Goal: Transaction & Acquisition: Purchase product/service

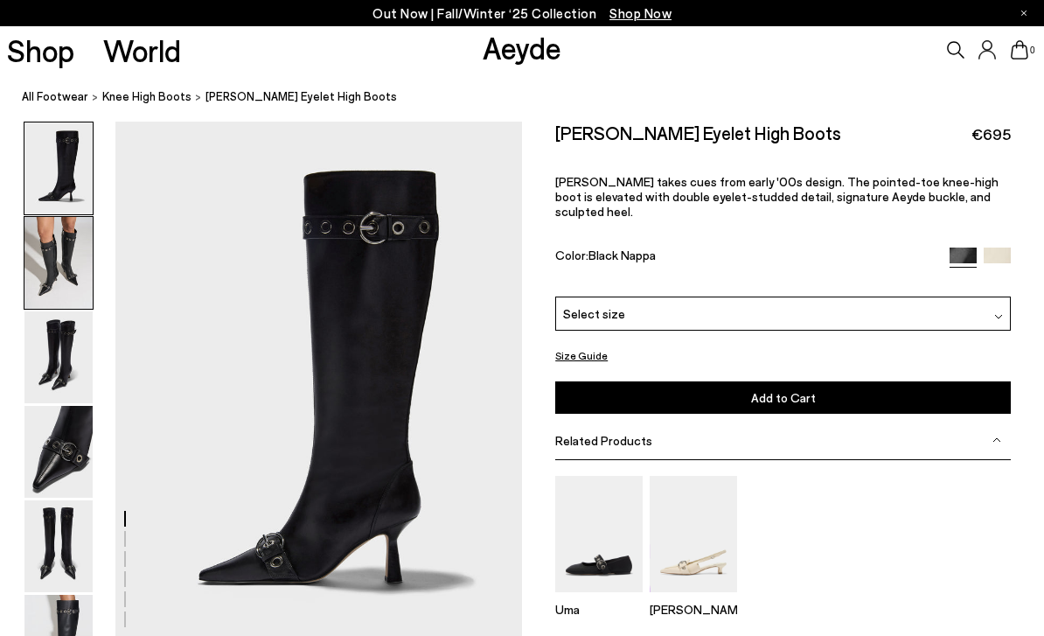
click at [69, 267] on img at bounding box center [58, 263] width 68 height 92
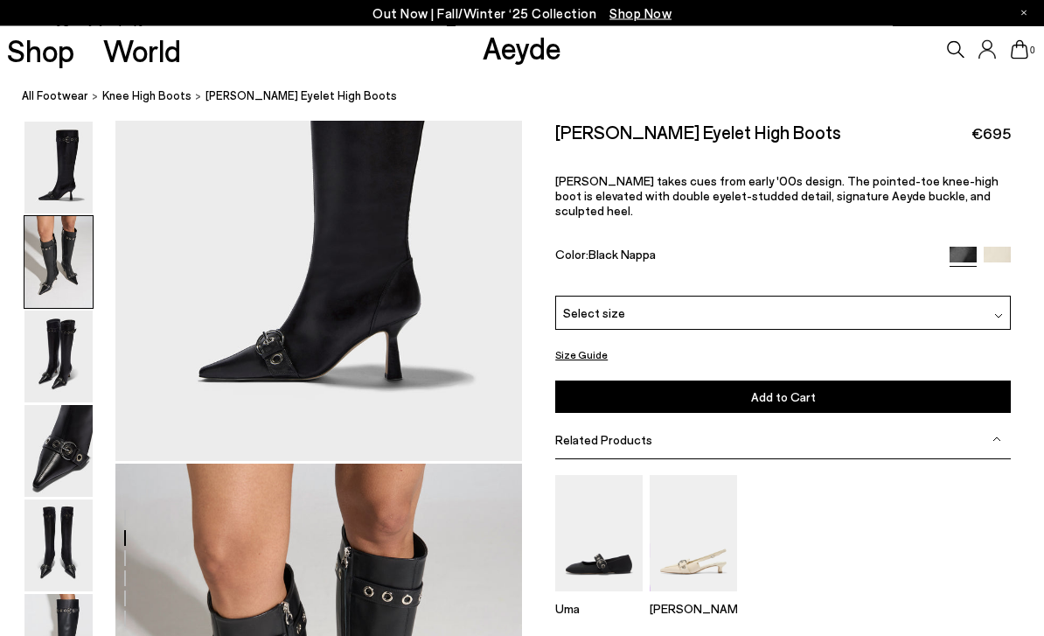
scroll to position [546, 0]
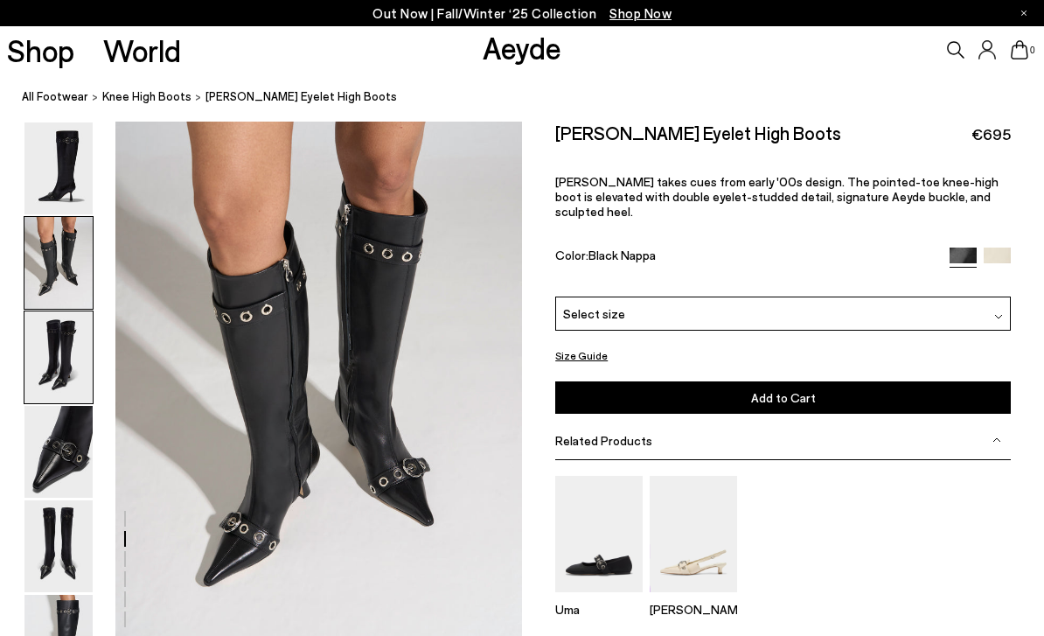
click at [72, 367] on img at bounding box center [58, 357] width 68 height 92
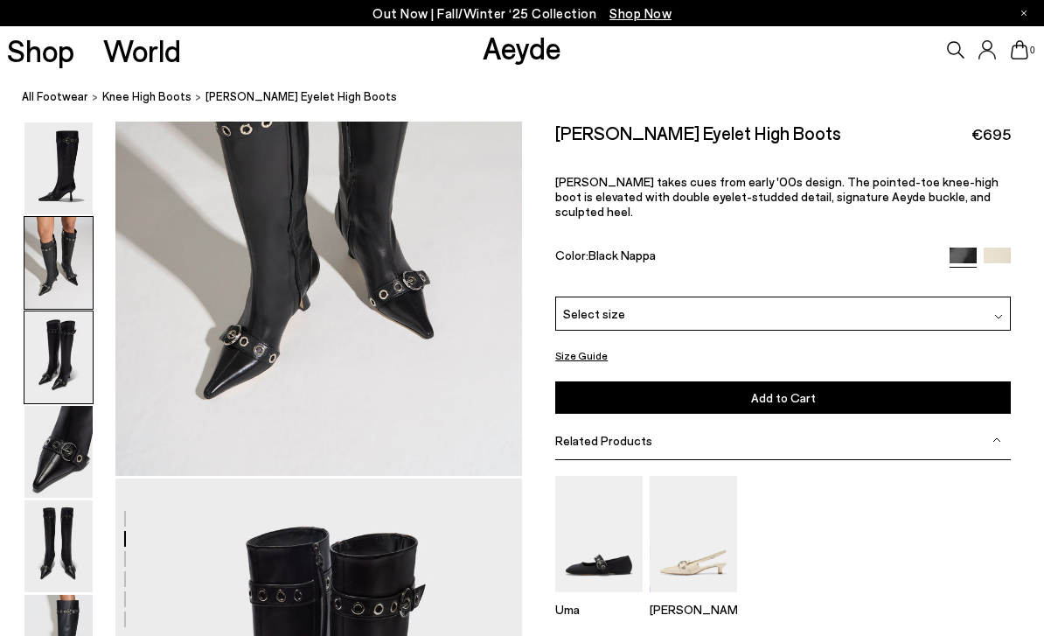
scroll to position [1090, 0]
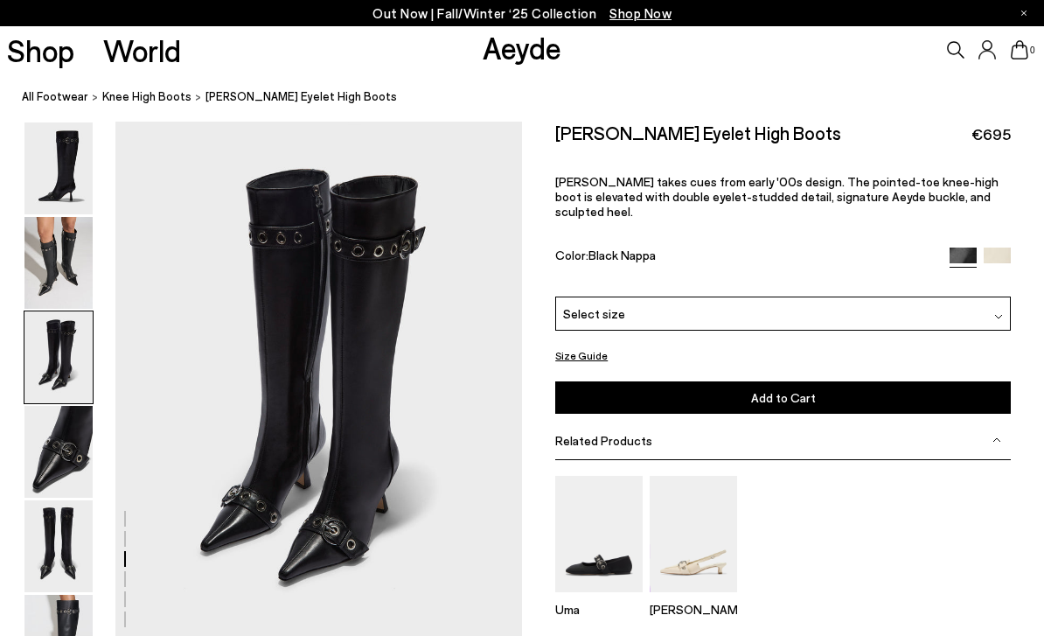
drag, startPoint x: 69, startPoint y: 414, endPoint x: 69, endPoint y: 400, distance: 14.0
click at [69, 414] on img at bounding box center [58, 452] width 68 height 92
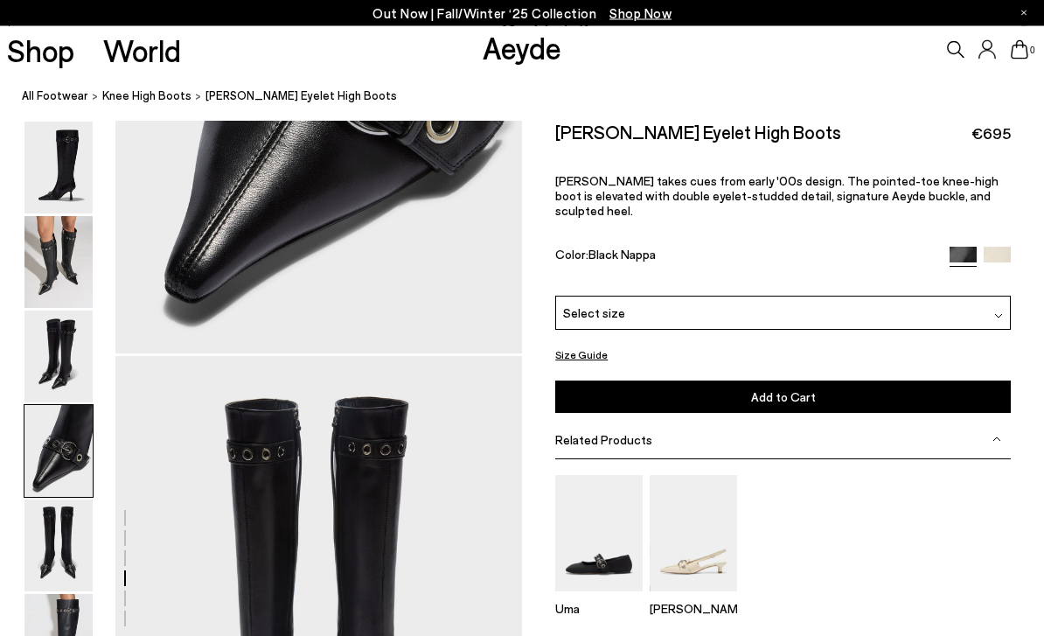
scroll to position [1915, 0]
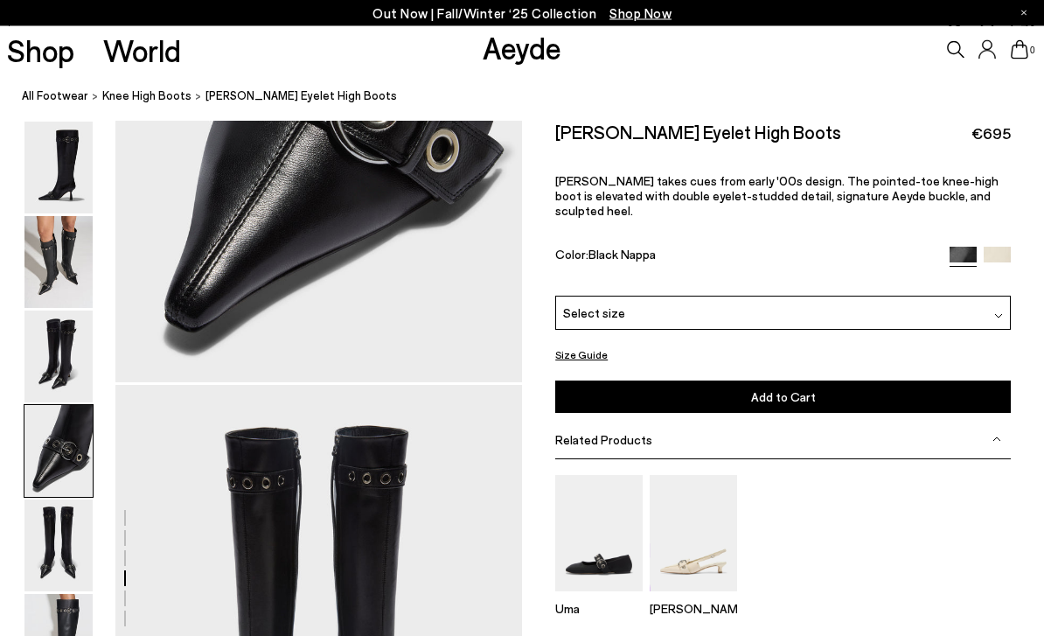
click at [996, 247] on img at bounding box center [996, 260] width 27 height 27
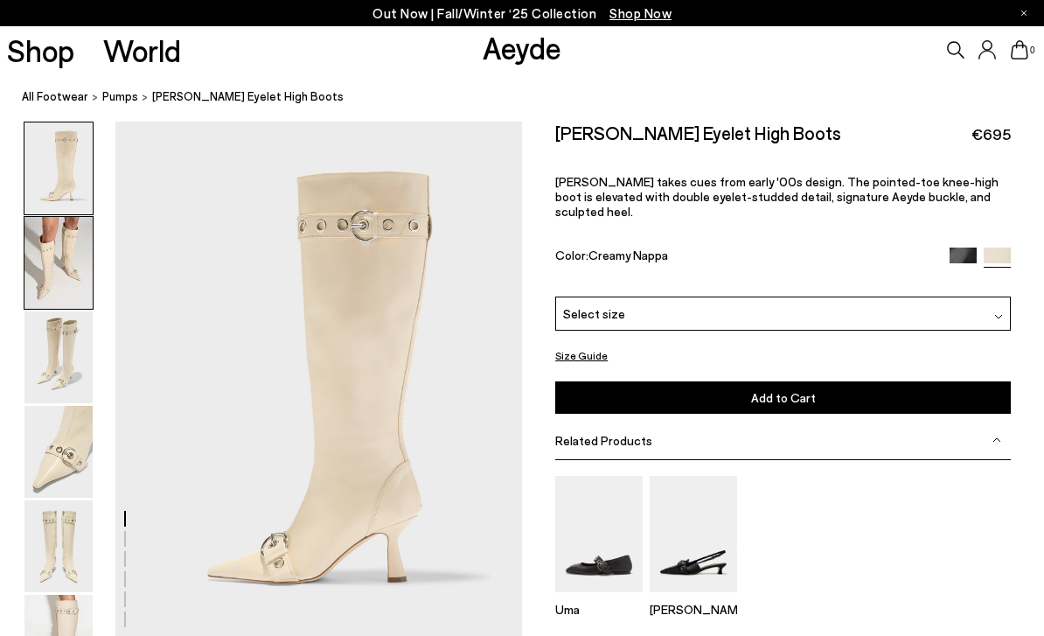
click at [64, 274] on img at bounding box center [58, 263] width 68 height 92
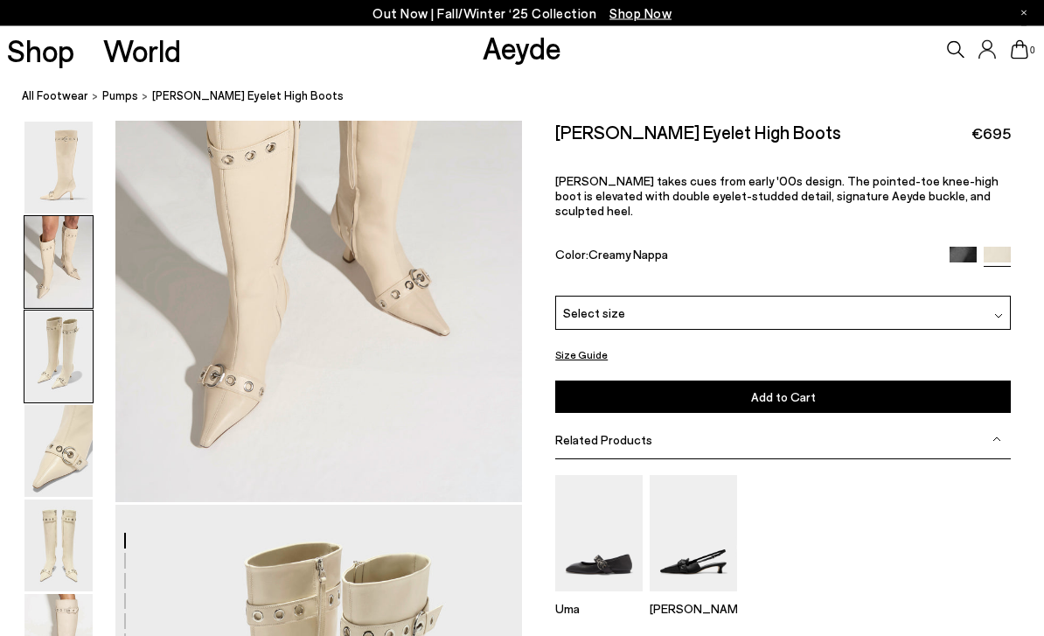
scroll to position [705, 0]
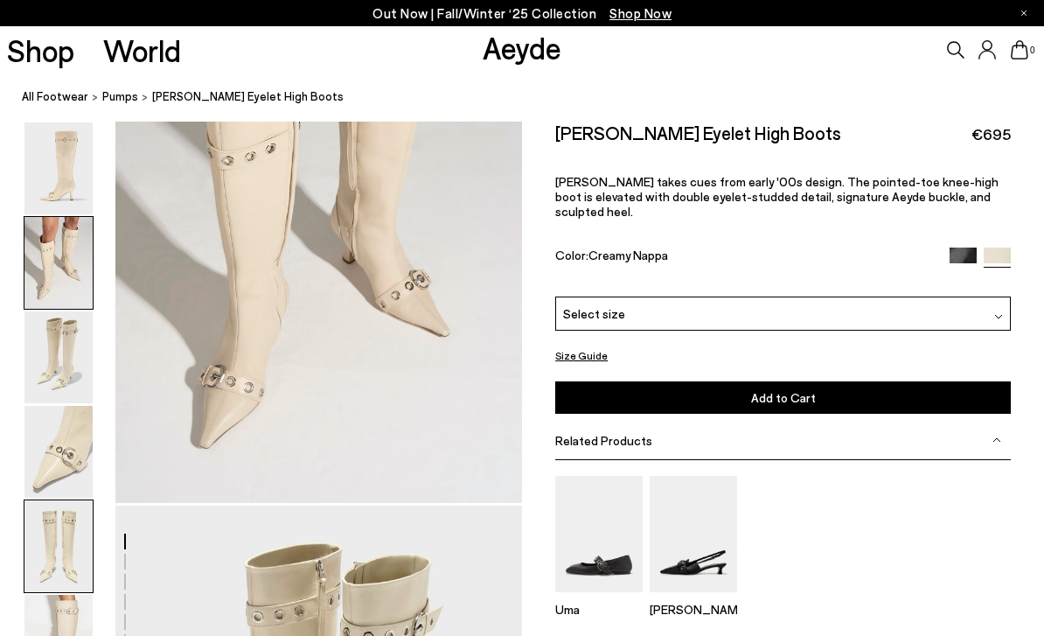
click at [57, 564] on img at bounding box center [58, 546] width 68 height 92
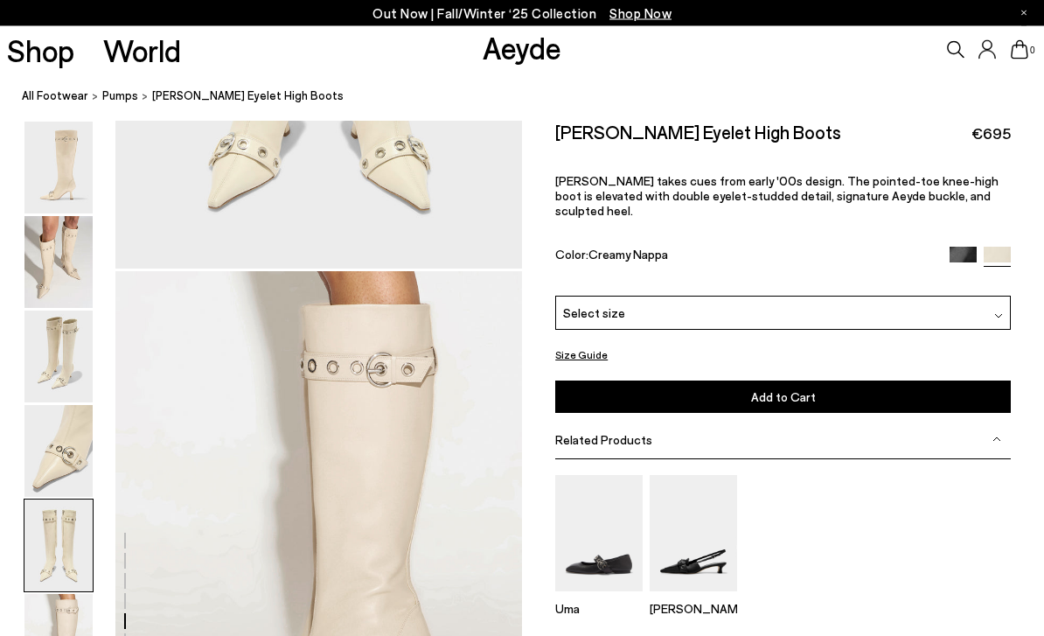
scroll to position [2408, 0]
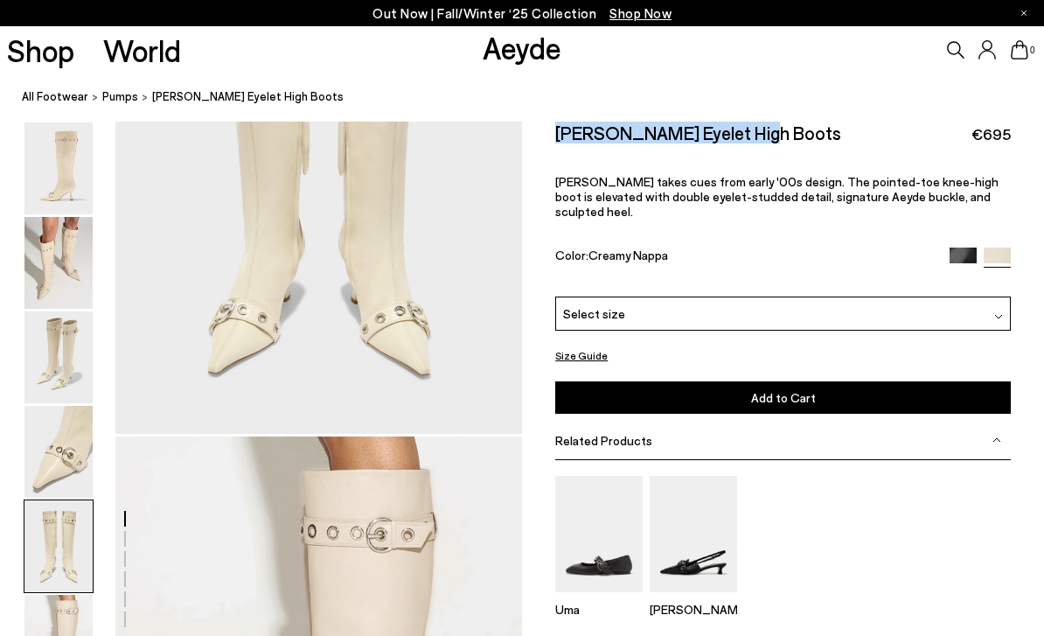
drag, startPoint x: 554, startPoint y: 129, endPoint x: 742, endPoint y: 133, distance: 188.0
click at [742, 133] on div "Size Guide Shoes Belt Our shoes come in European sizing. The easiest way to mea…" at bounding box center [783, 433] width 522 height 622
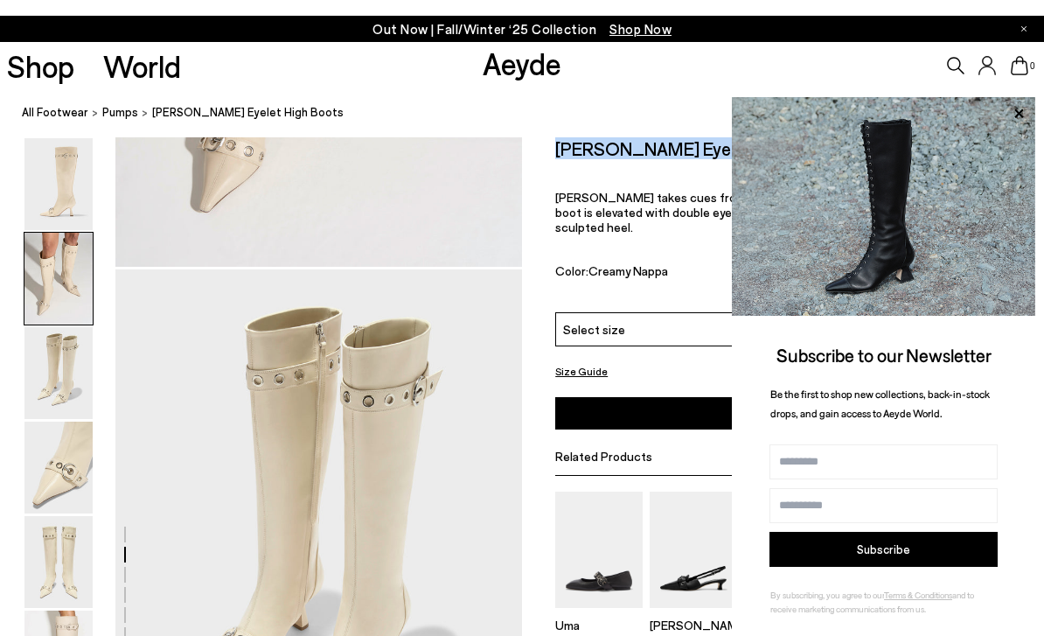
scroll to position [942, 0]
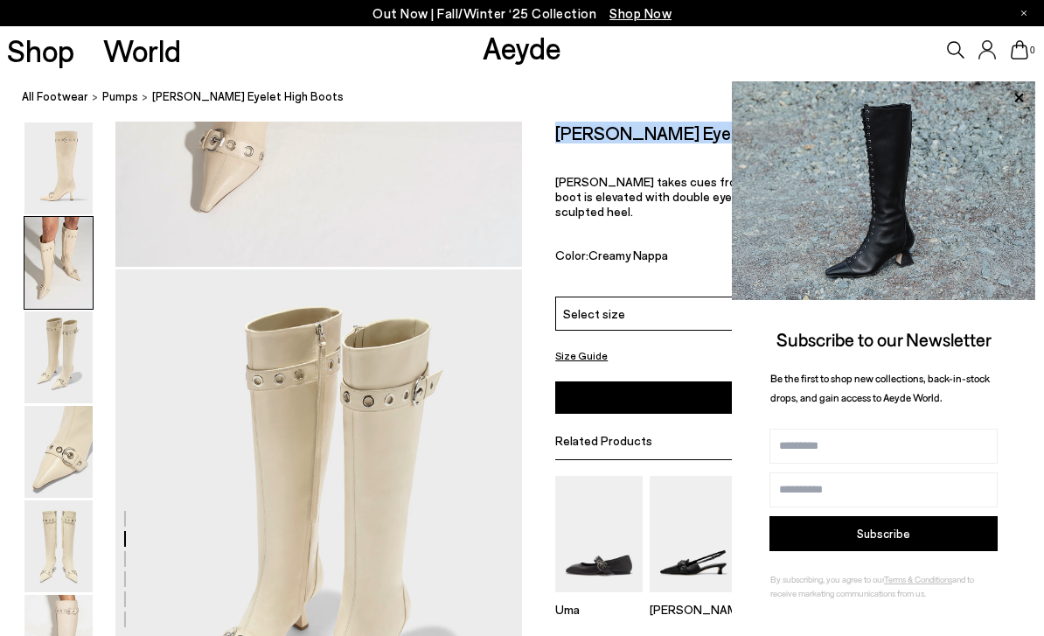
click at [696, 130] on h2 "Vivian Eyelet High Boots" at bounding box center [698, 133] width 286 height 22
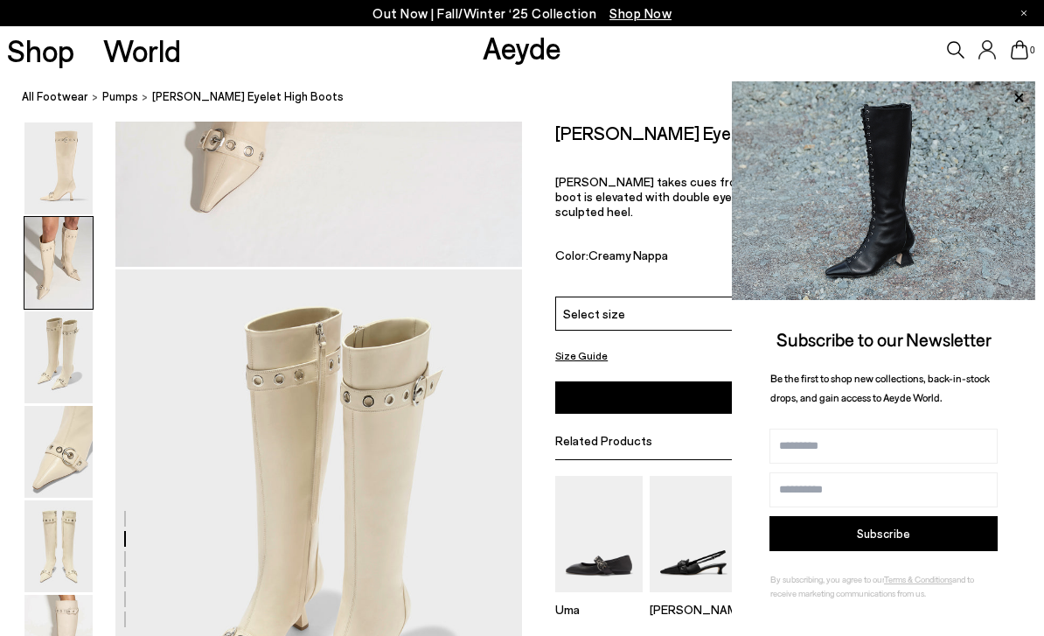
click at [650, 136] on h2 "Vivian Eyelet High Boots" at bounding box center [698, 133] width 286 height 22
copy h2 "Vivian Eyelet High Boots"
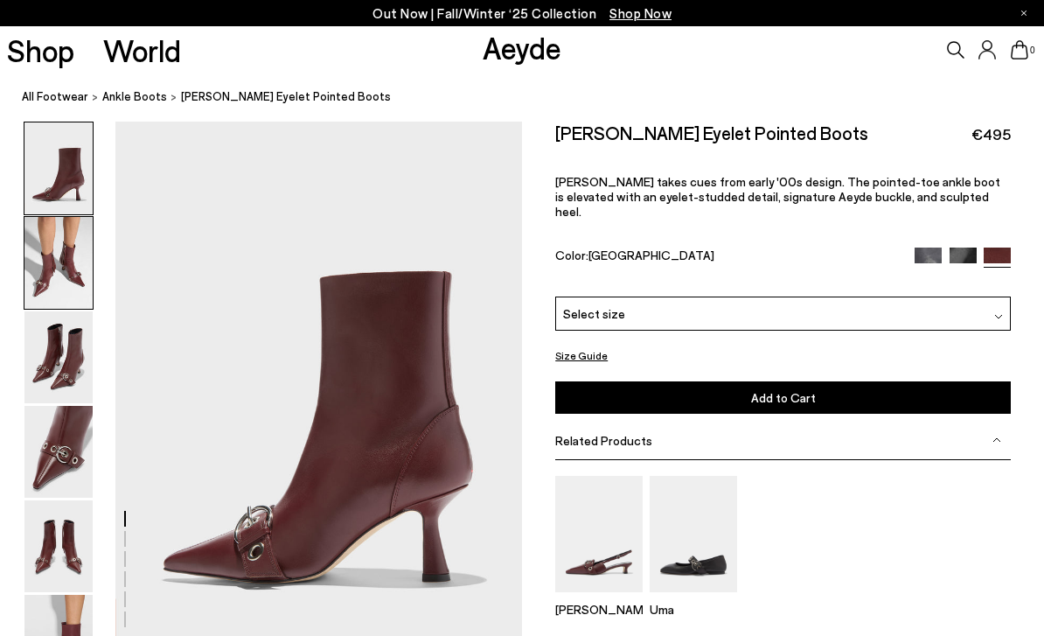
click at [77, 247] on img at bounding box center [58, 263] width 68 height 92
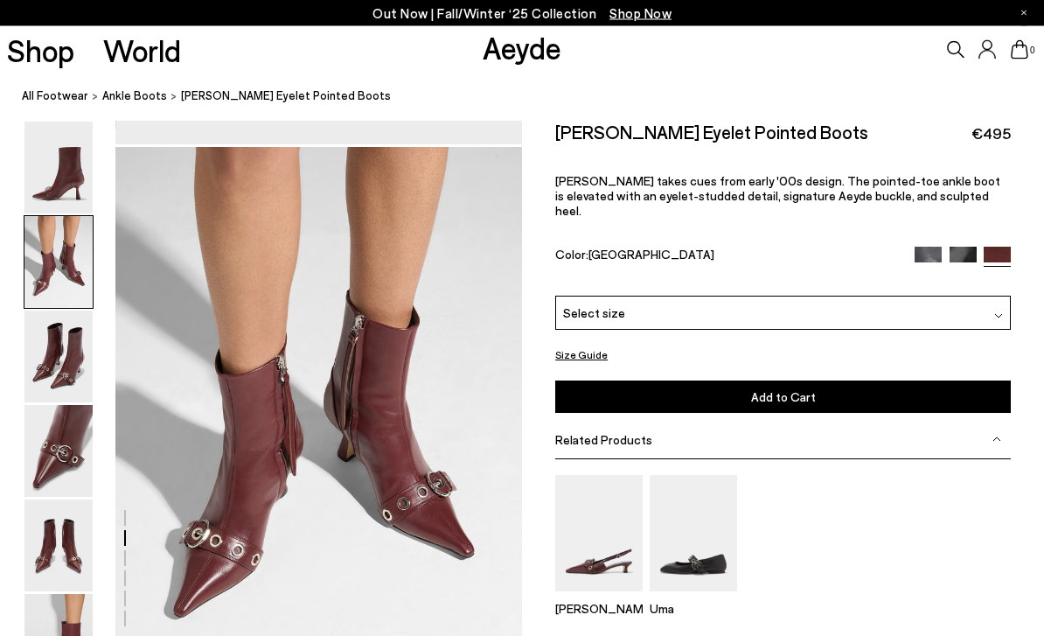
scroll to position [546, 0]
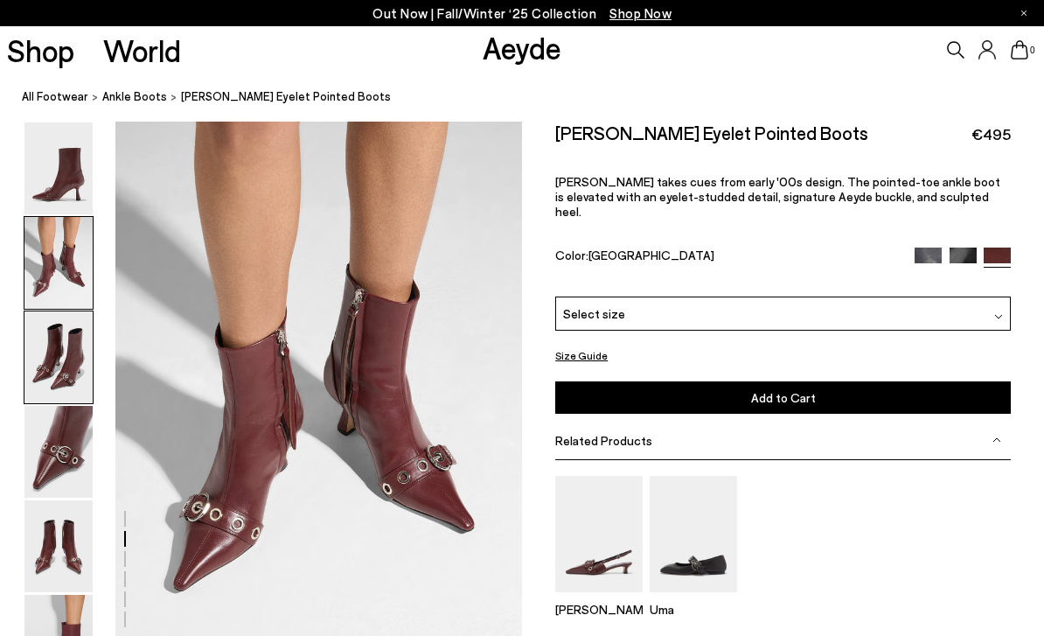
click at [66, 333] on img at bounding box center [58, 357] width 68 height 92
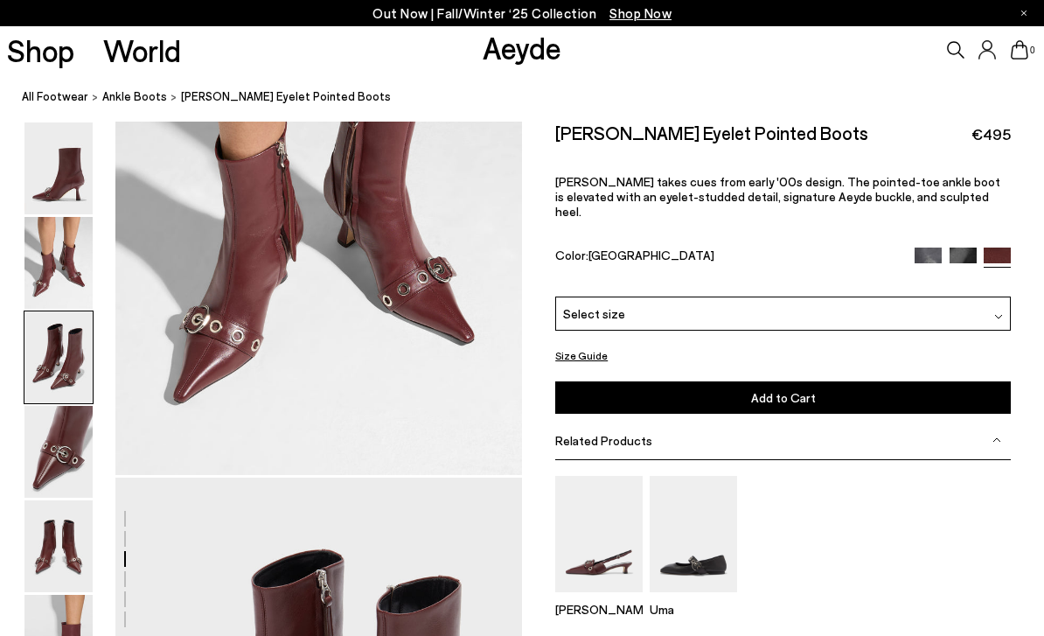
scroll to position [1090, 0]
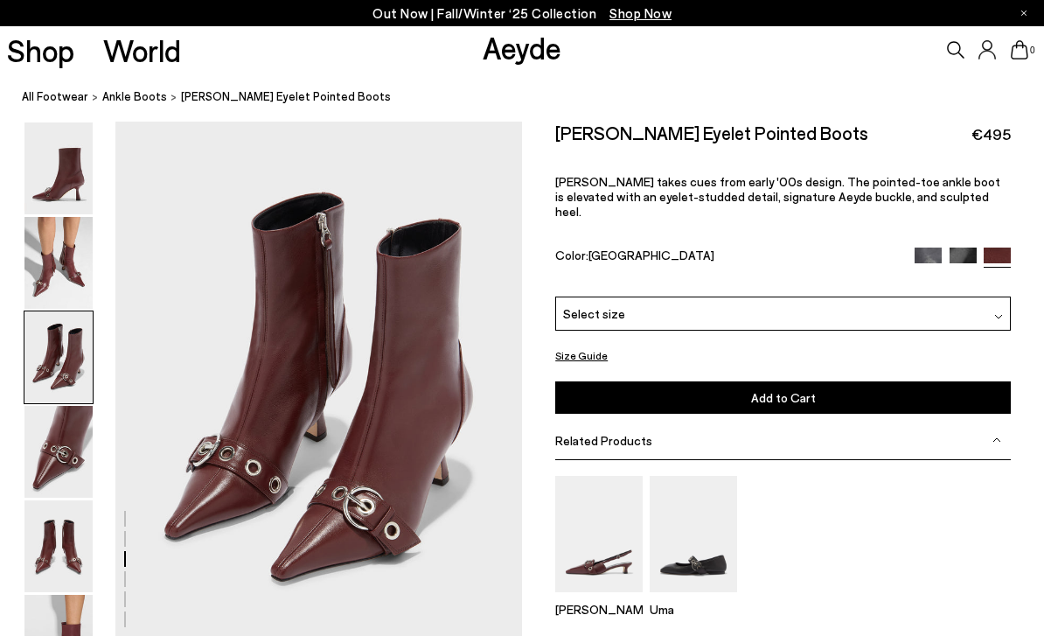
click at [954, 46] on icon at bounding box center [955, 49] width 17 height 17
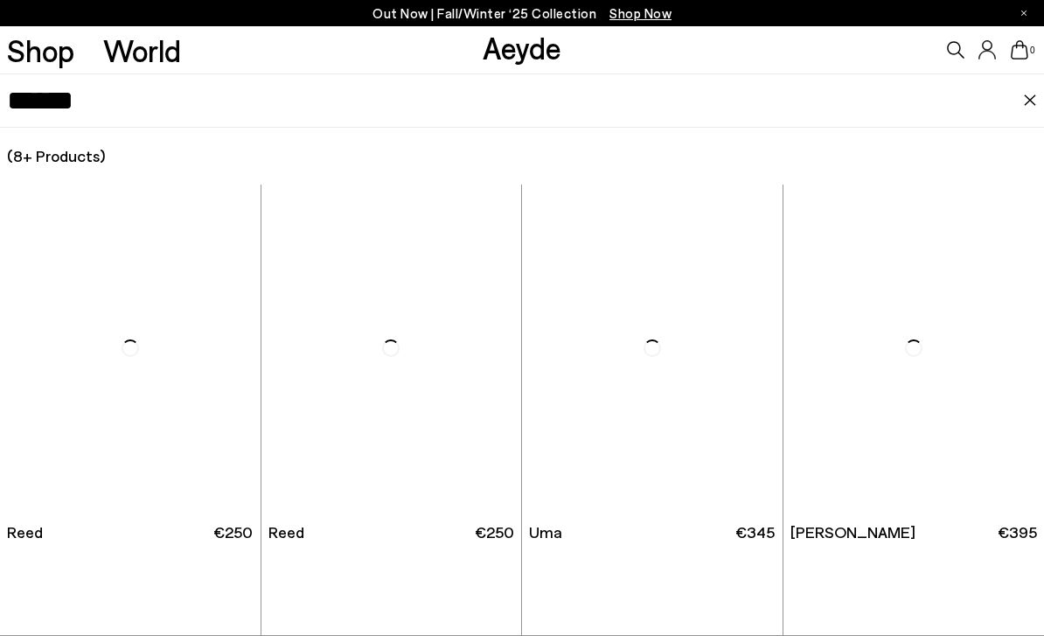
type input "******"
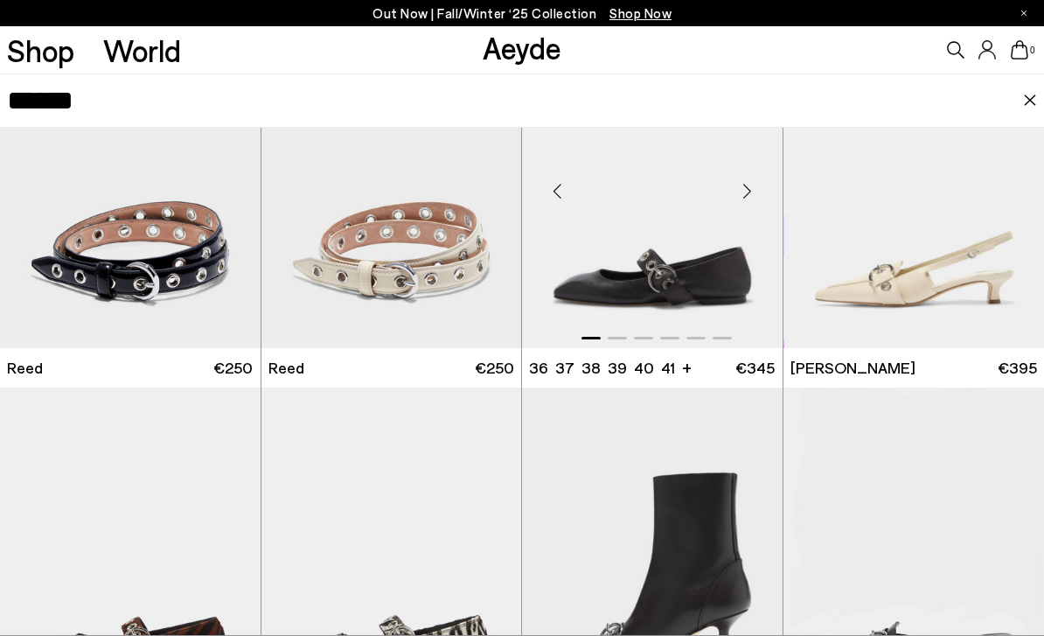
scroll to position [162, 0]
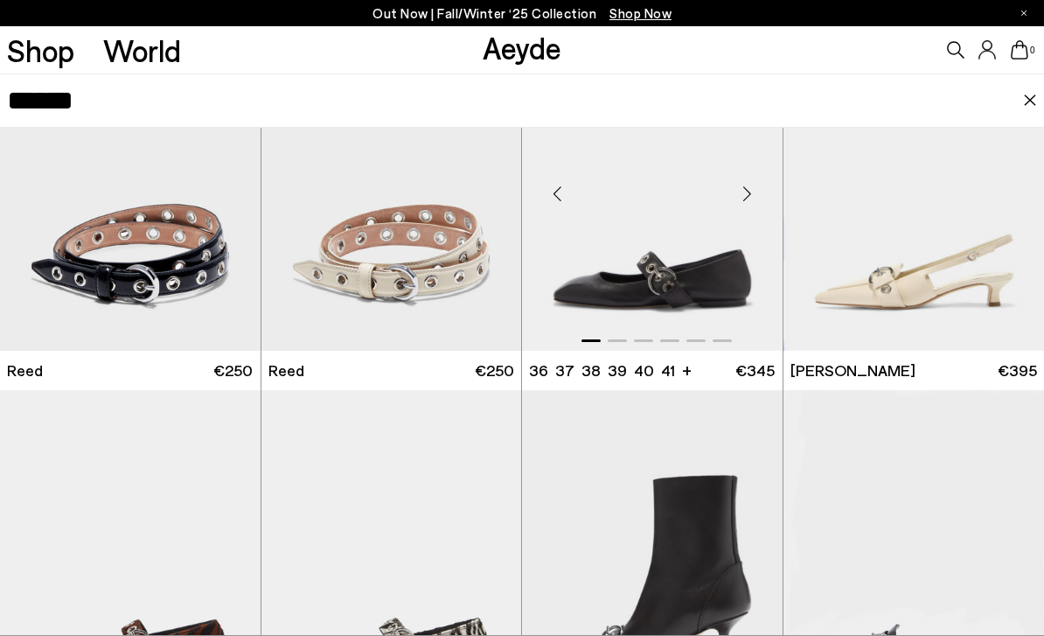
click at [744, 196] on div "Next slide" at bounding box center [747, 193] width 52 height 52
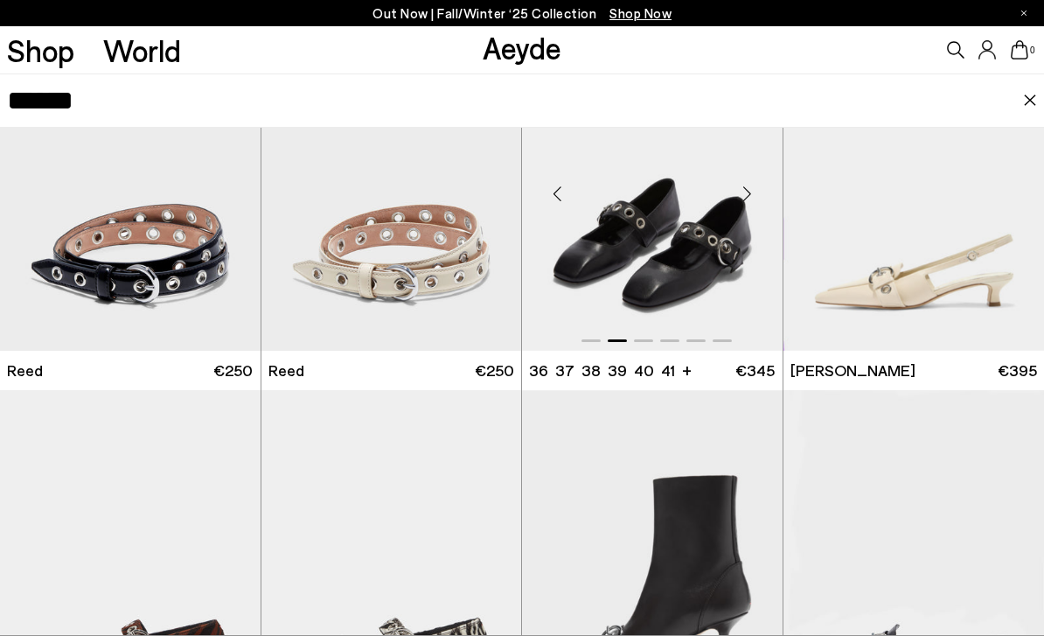
click at [745, 197] on div "Next slide" at bounding box center [747, 193] width 52 height 52
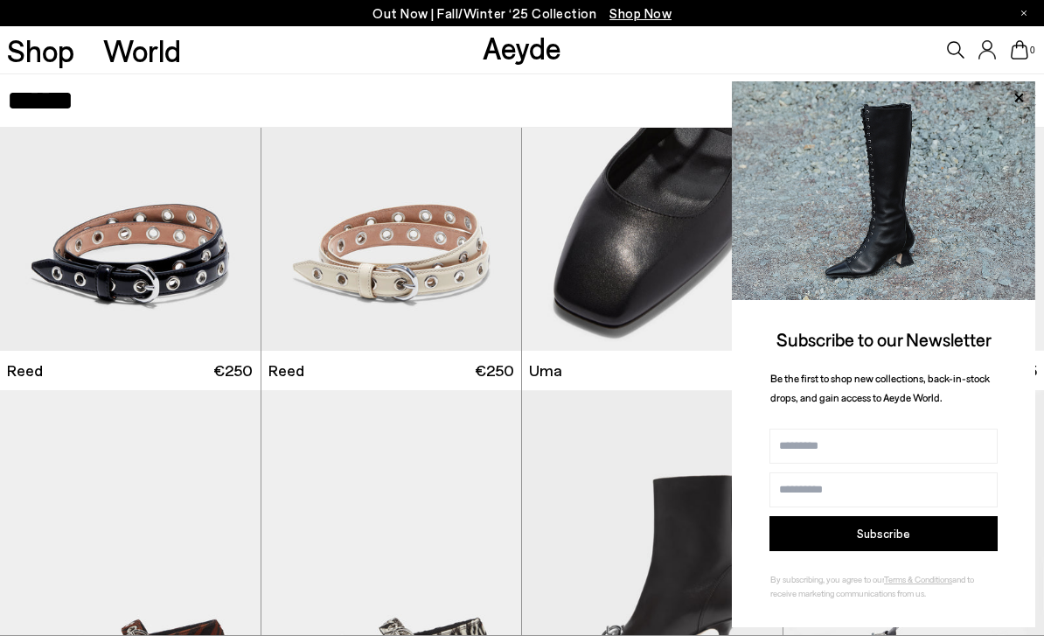
click at [1012, 98] on icon at bounding box center [1018, 98] width 23 height 23
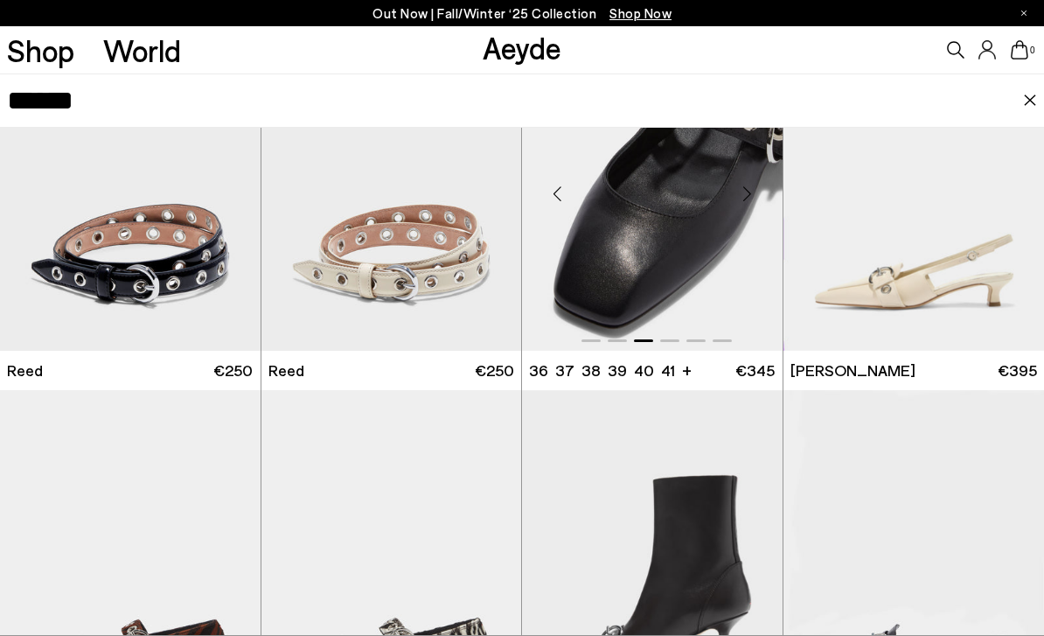
click at [748, 198] on div "Next slide" at bounding box center [747, 193] width 52 height 52
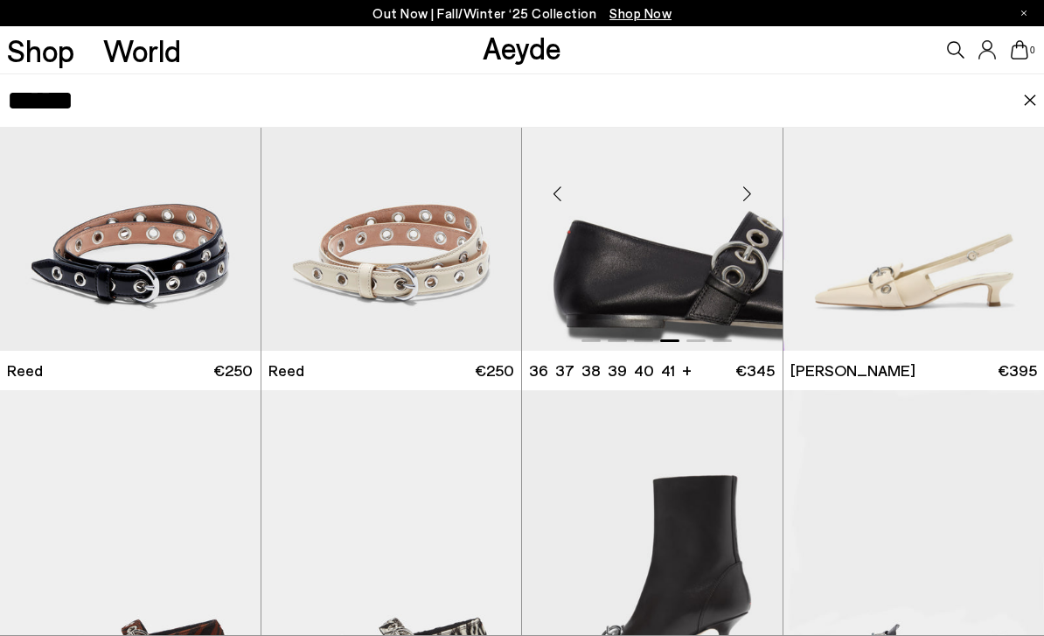
click at [748, 198] on div "Next slide" at bounding box center [747, 193] width 52 height 52
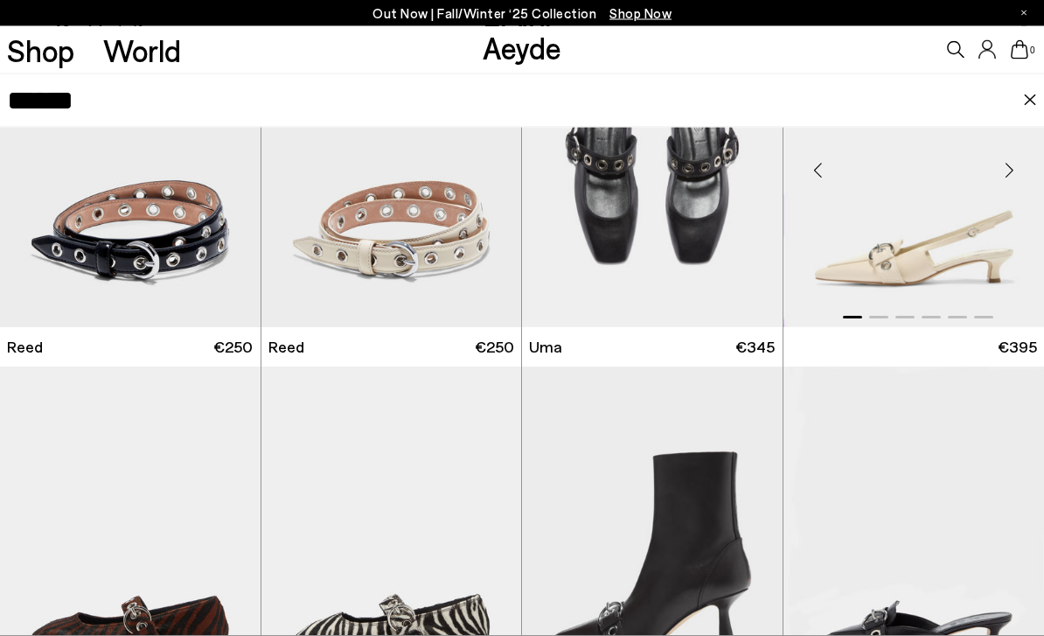
scroll to position [1643, 0]
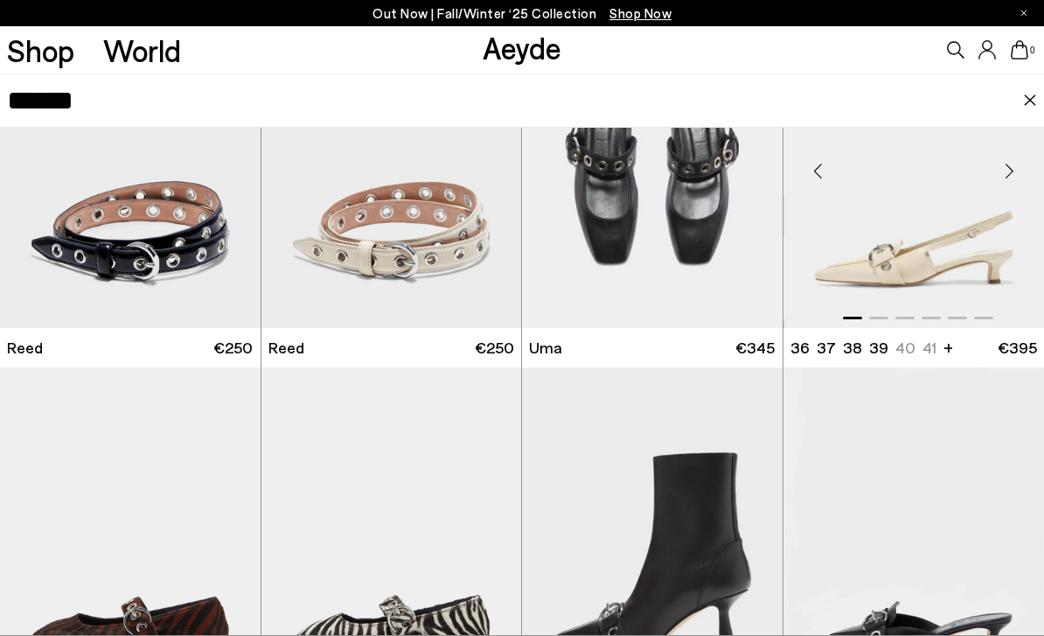
click at [880, 239] on img "1 / 6" at bounding box center [913, 163] width 261 height 327
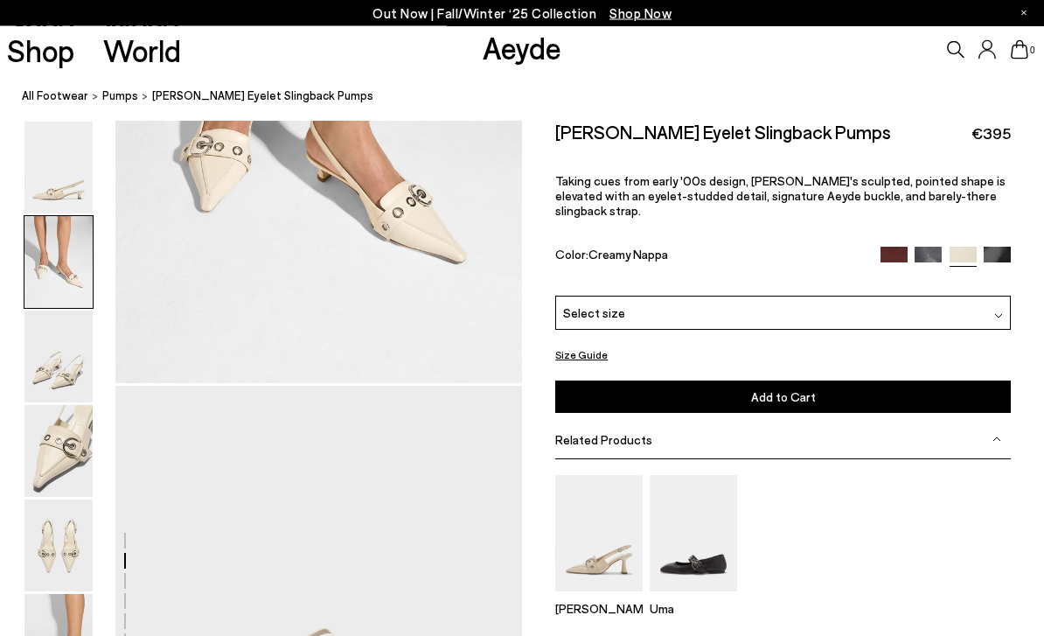
scroll to position [937, 0]
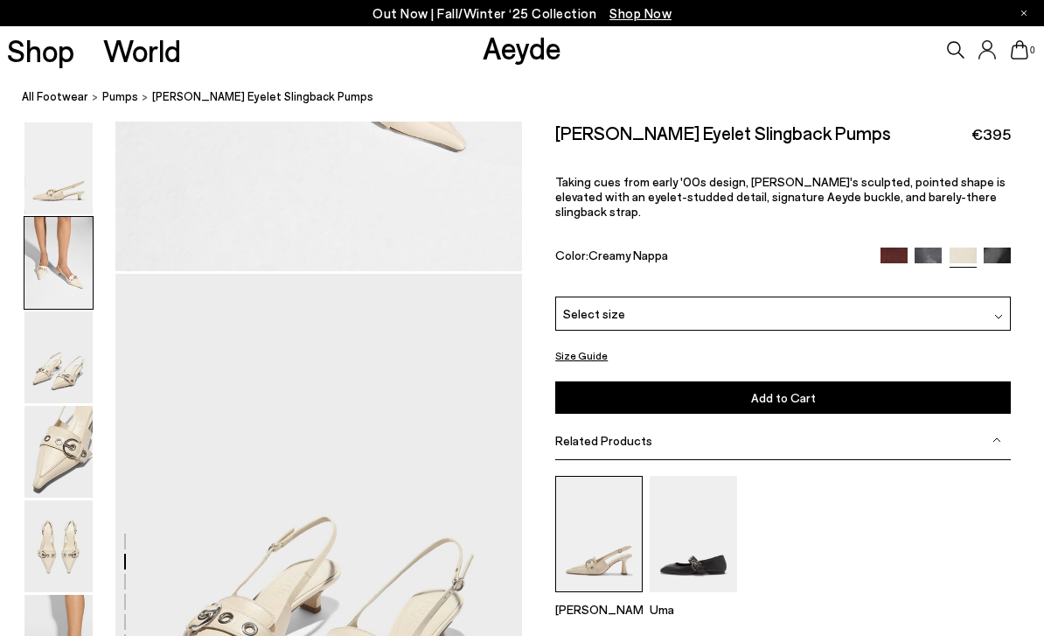
click at [600, 497] on img at bounding box center [598, 534] width 87 height 116
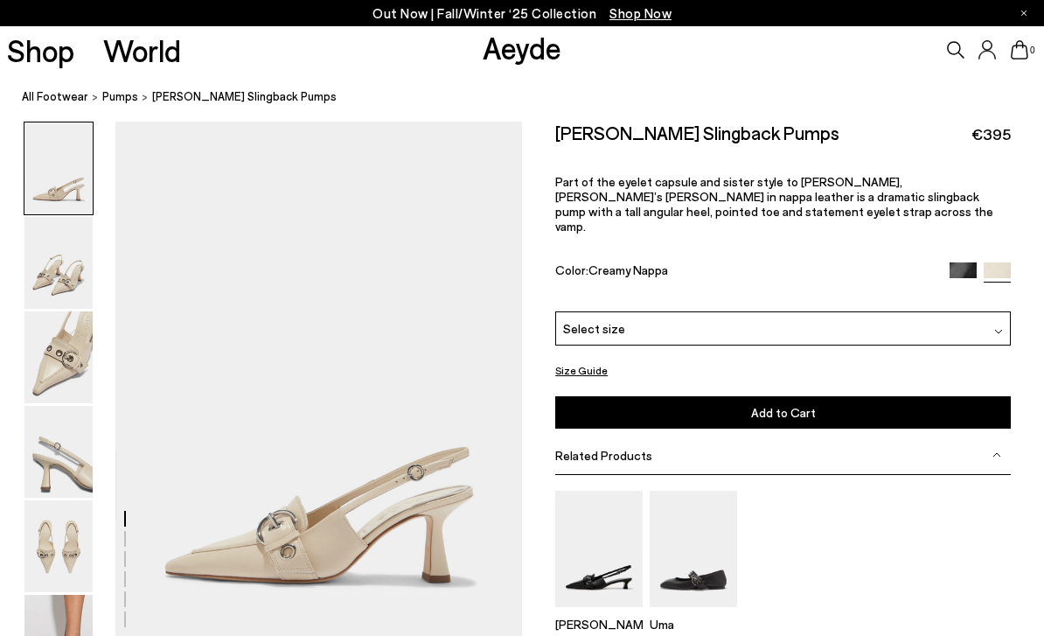
click at [959, 262] on img at bounding box center [962, 275] width 27 height 27
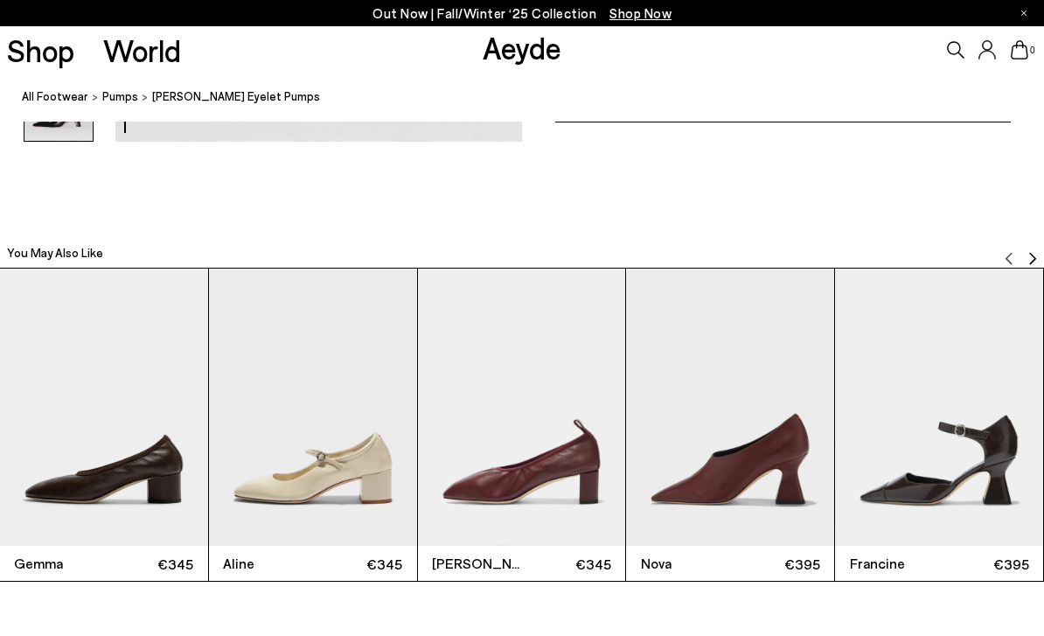
scroll to position [3311, 0]
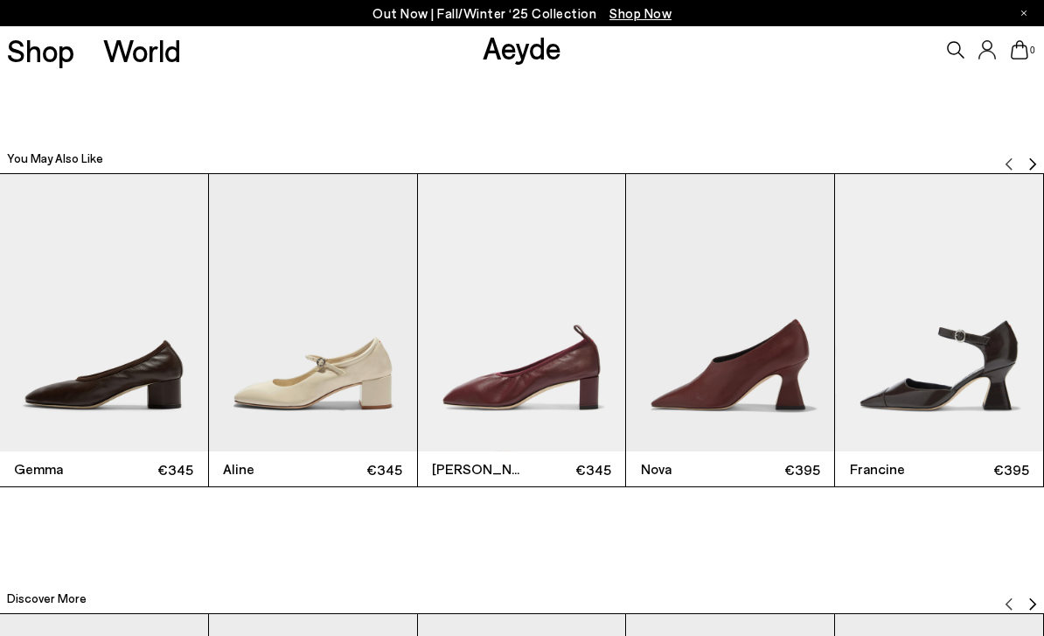
click at [1035, 171] on img "Next slide" at bounding box center [1032, 164] width 14 height 14
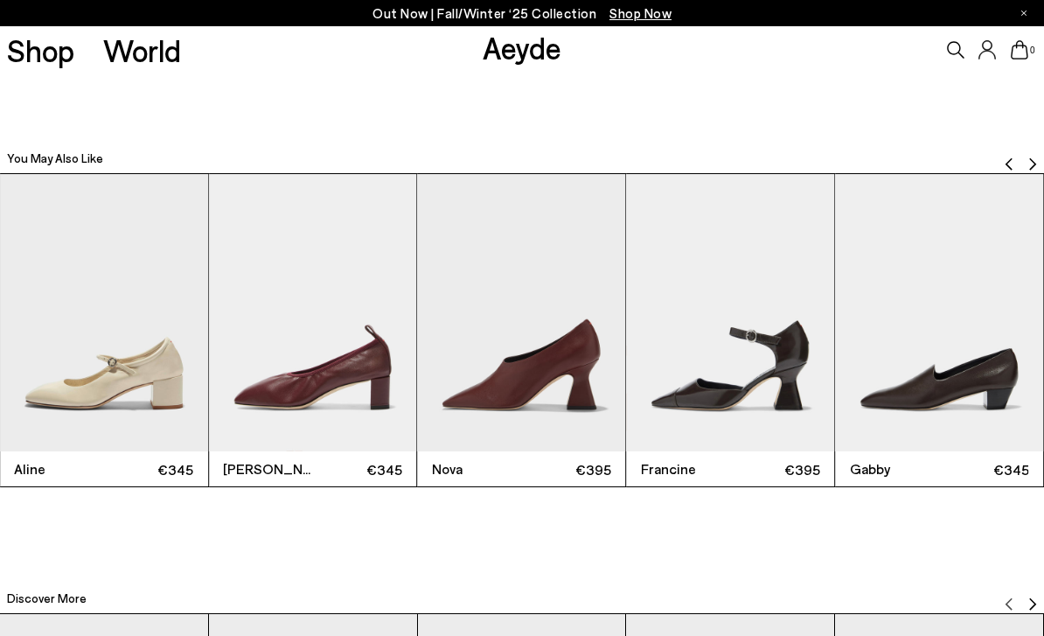
click at [1035, 171] on img "Next slide" at bounding box center [1032, 164] width 14 height 14
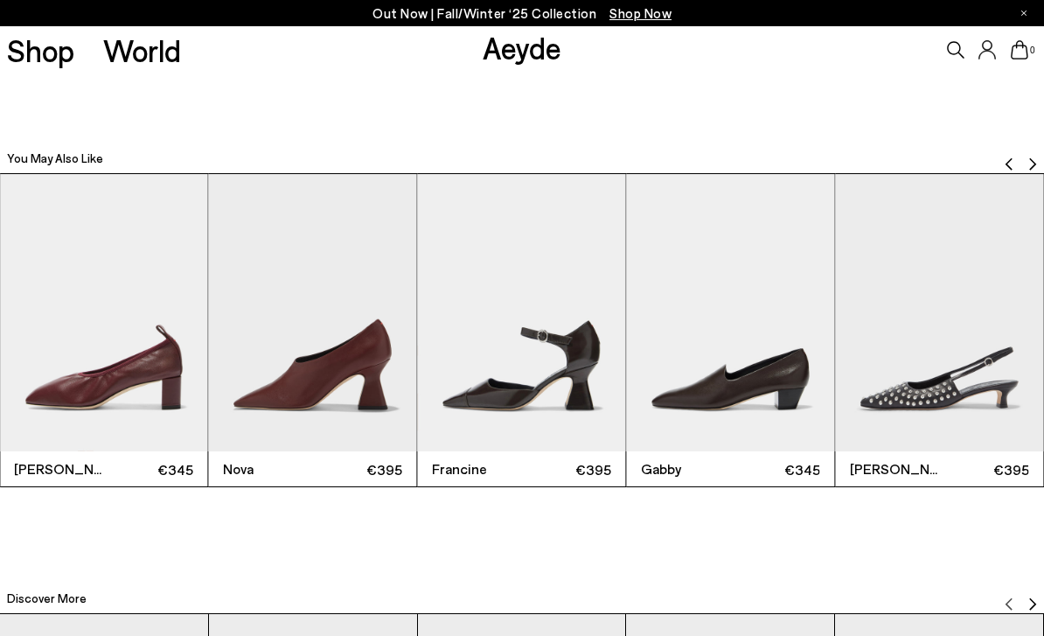
click at [1035, 171] on img "Next slide" at bounding box center [1032, 164] width 14 height 14
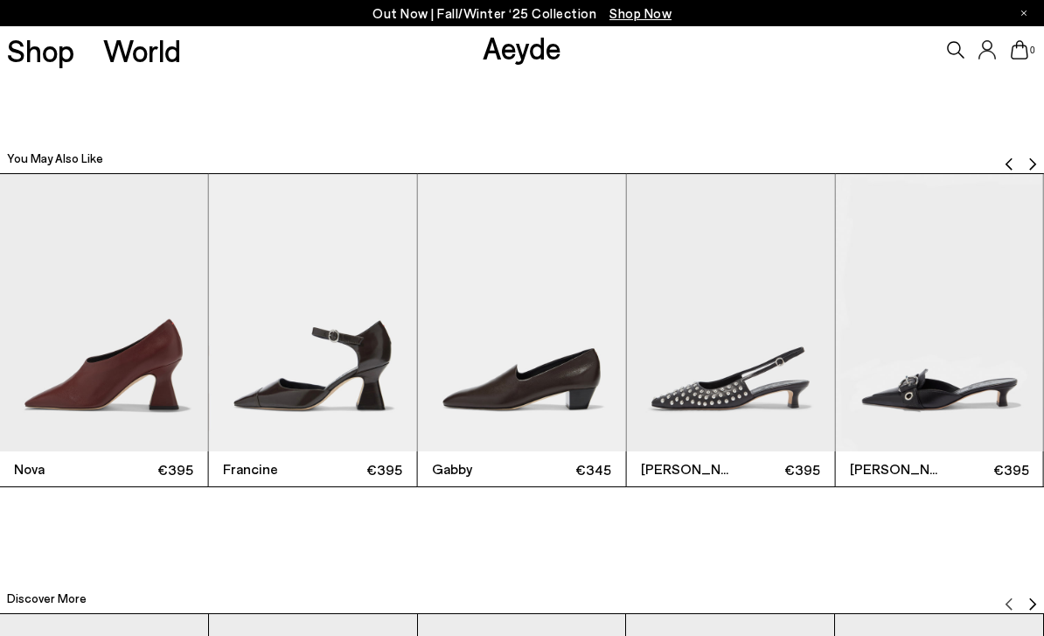
click at [1035, 171] on img "Next slide" at bounding box center [1032, 164] width 14 height 14
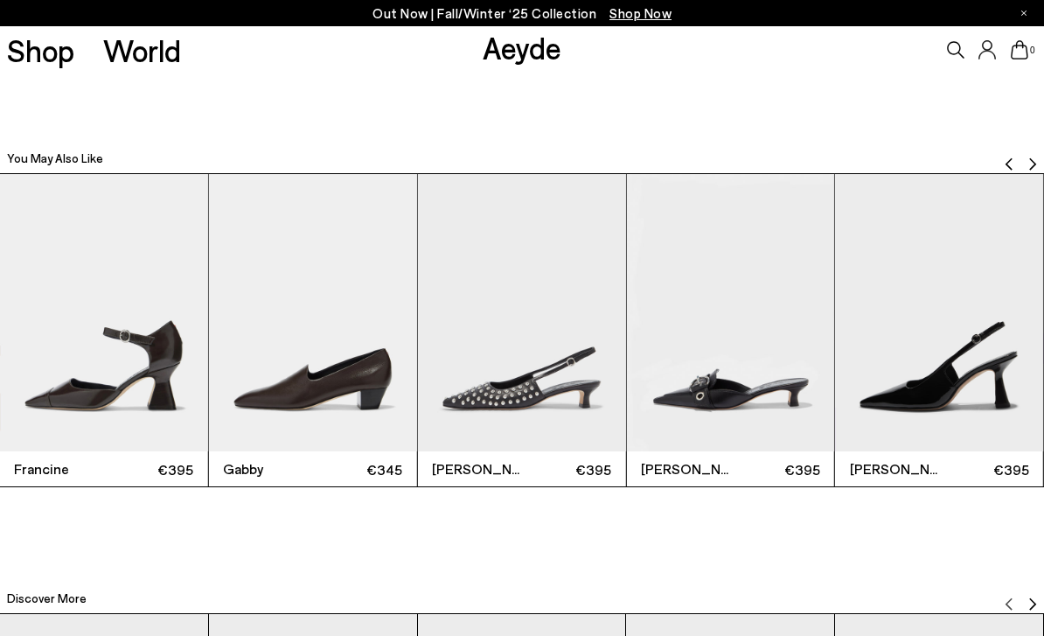
click at [1035, 171] on img "Next slide" at bounding box center [1032, 164] width 14 height 14
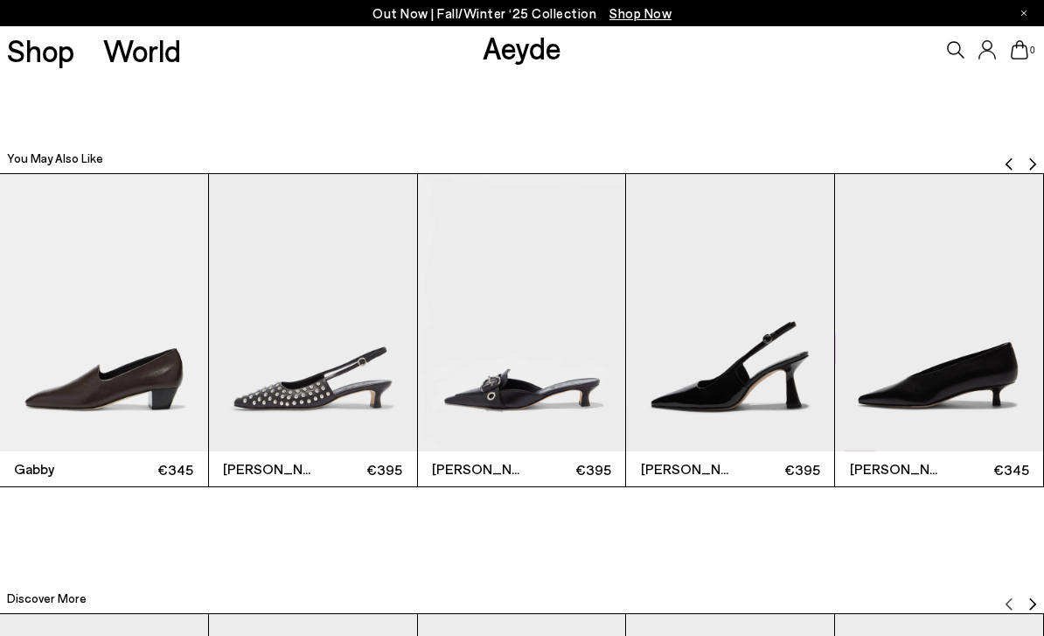
click at [1035, 171] on img "Next slide" at bounding box center [1032, 164] width 14 height 14
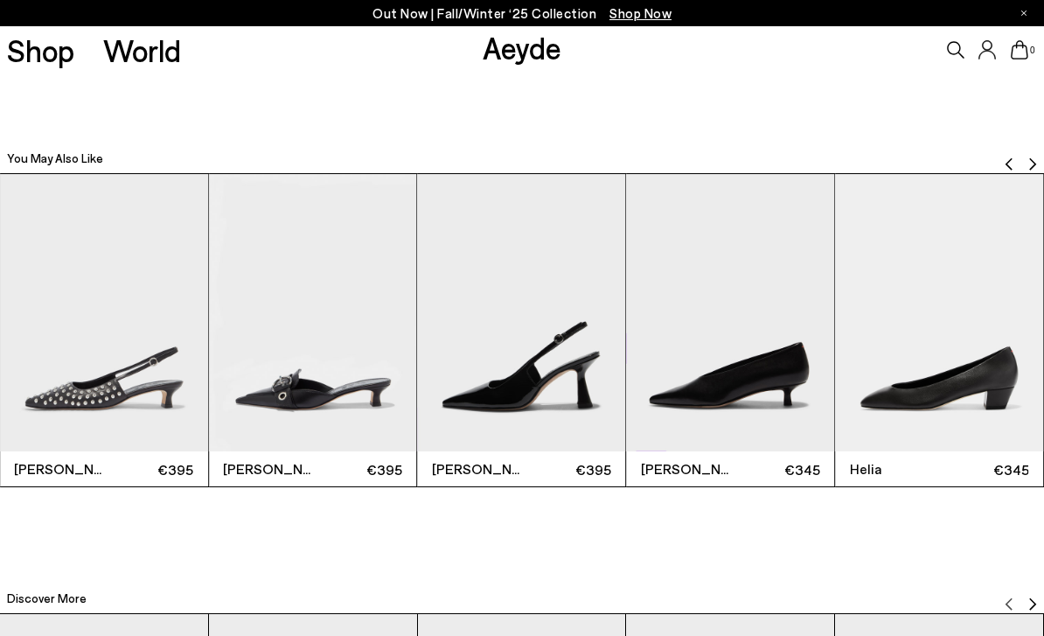
click at [1035, 171] on img "Next slide" at bounding box center [1032, 164] width 14 height 14
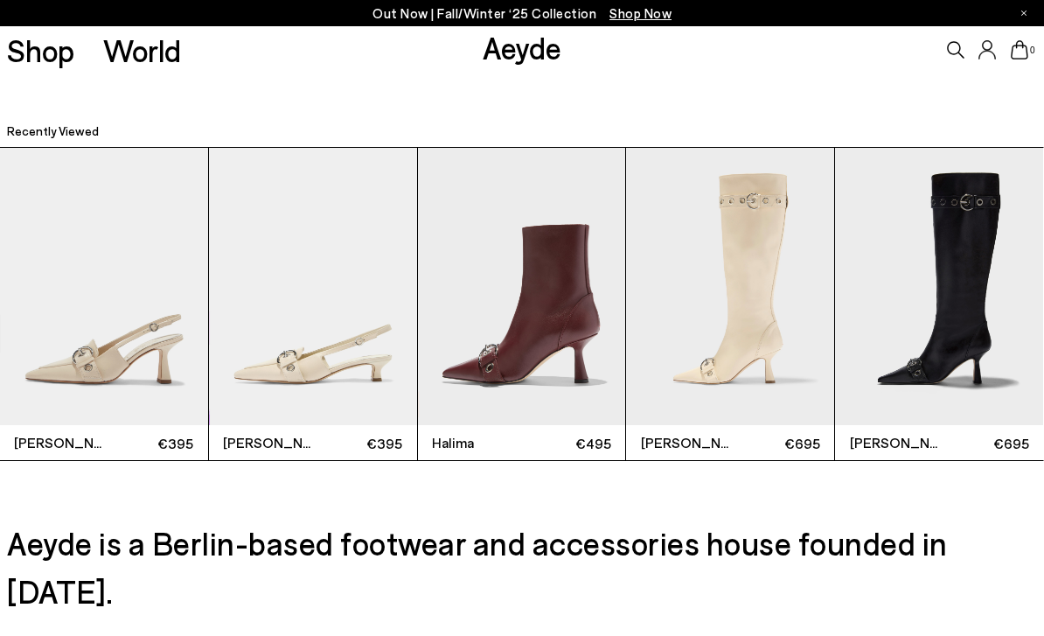
scroll to position [4216, 0]
click at [502, 400] on img "3 / 5" at bounding box center [522, 287] width 208 height 277
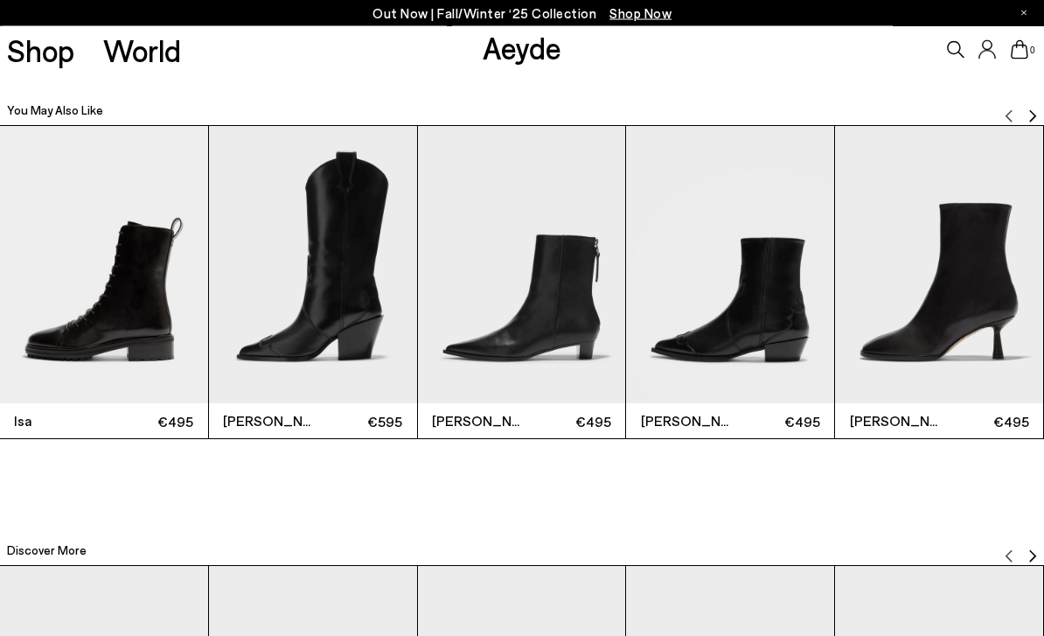
scroll to position [3385, 0]
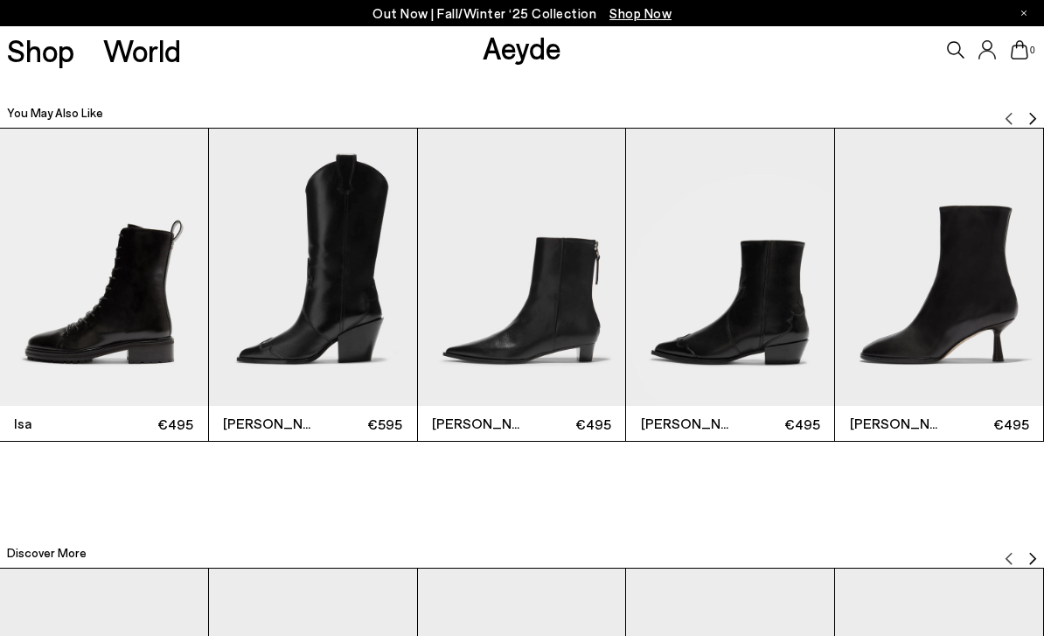
click at [1030, 116] on img "Next slide" at bounding box center [1032, 119] width 14 height 14
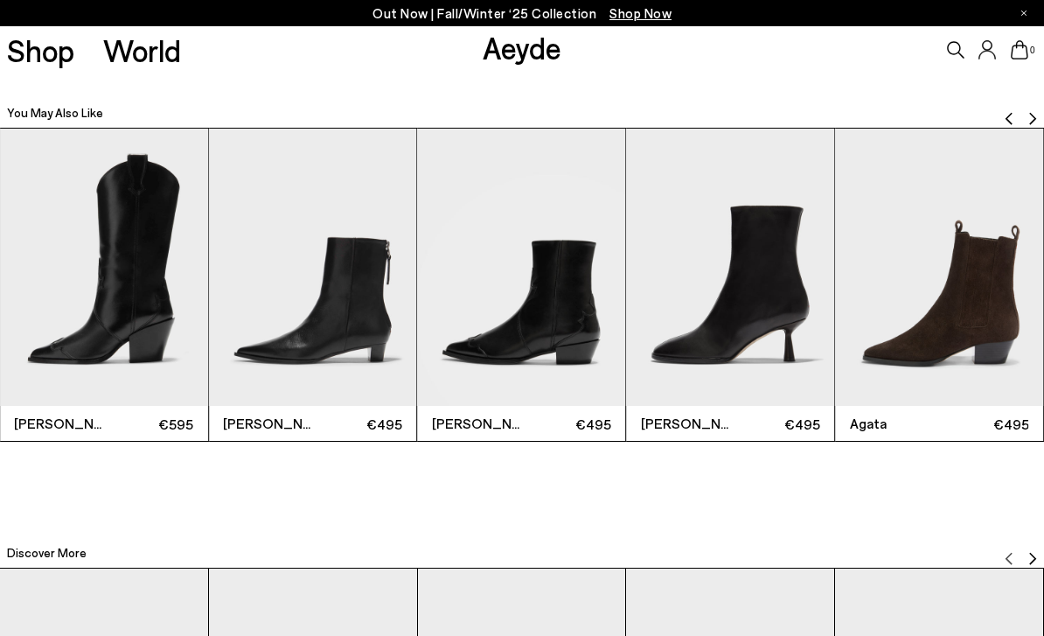
click at [1030, 118] on img "Next slide" at bounding box center [1032, 119] width 14 height 14
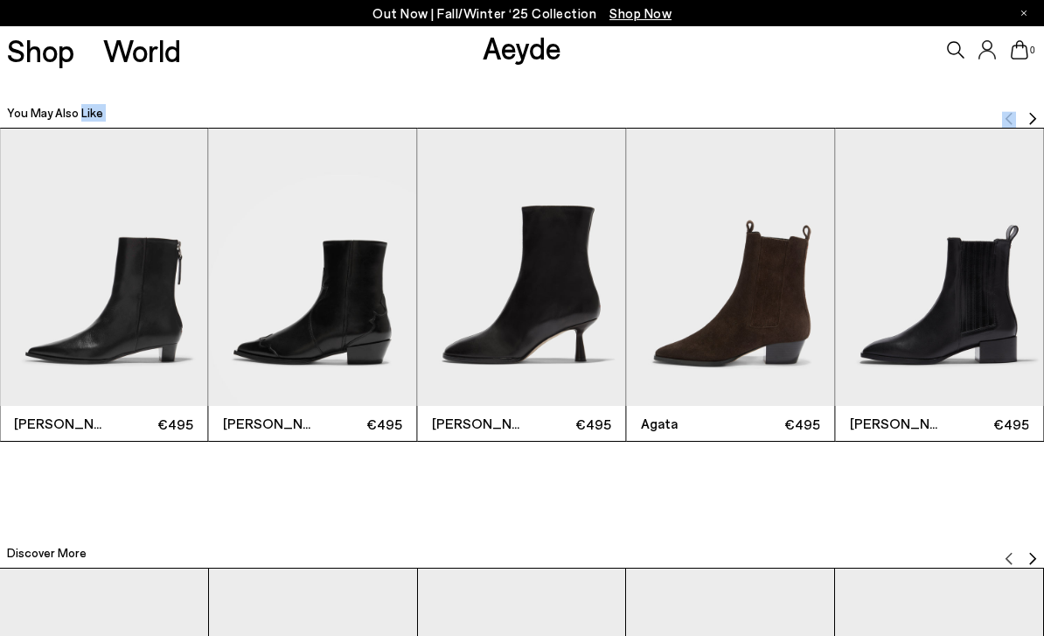
click at [1030, 118] on img "Next slide" at bounding box center [1032, 119] width 14 height 14
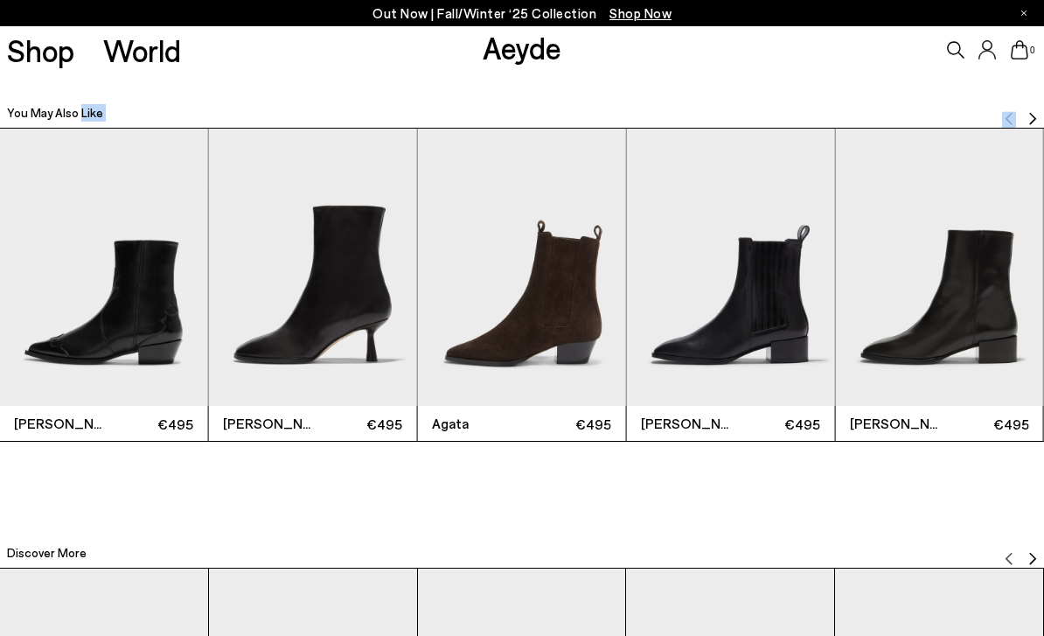
click at [1030, 118] on img "Next slide" at bounding box center [1032, 119] width 14 height 14
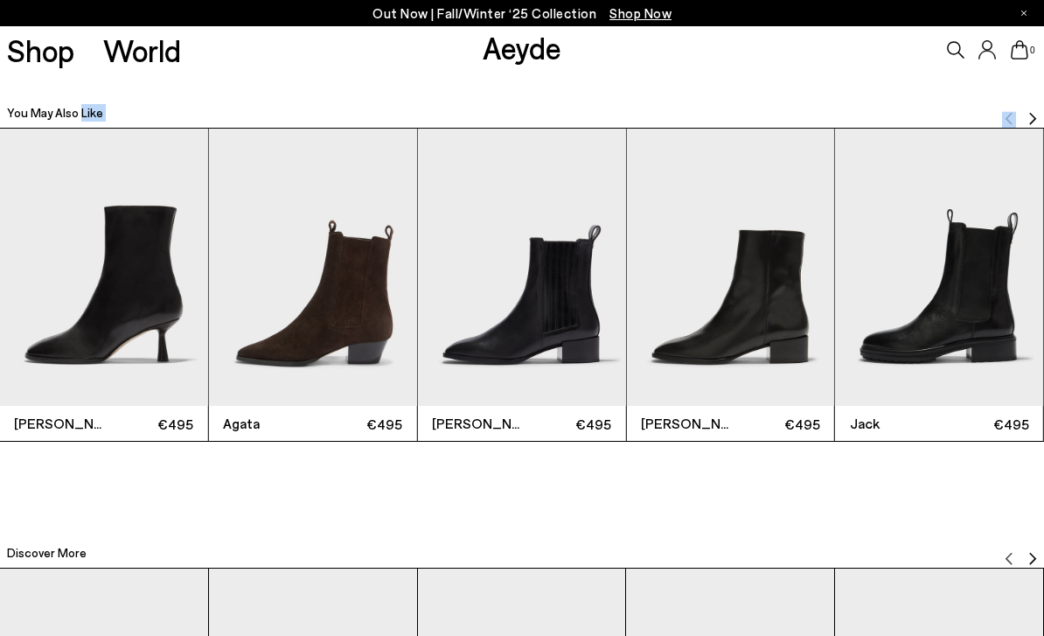
click at [1030, 118] on img "Next slide" at bounding box center [1032, 119] width 14 height 14
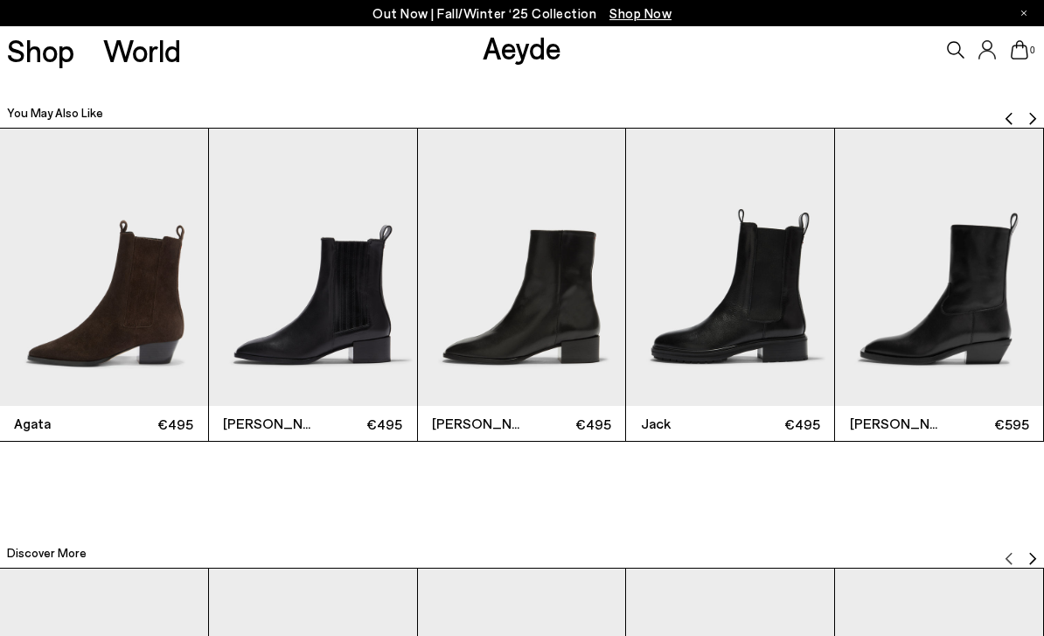
click at [1030, 118] on img "Next slide" at bounding box center [1032, 119] width 14 height 14
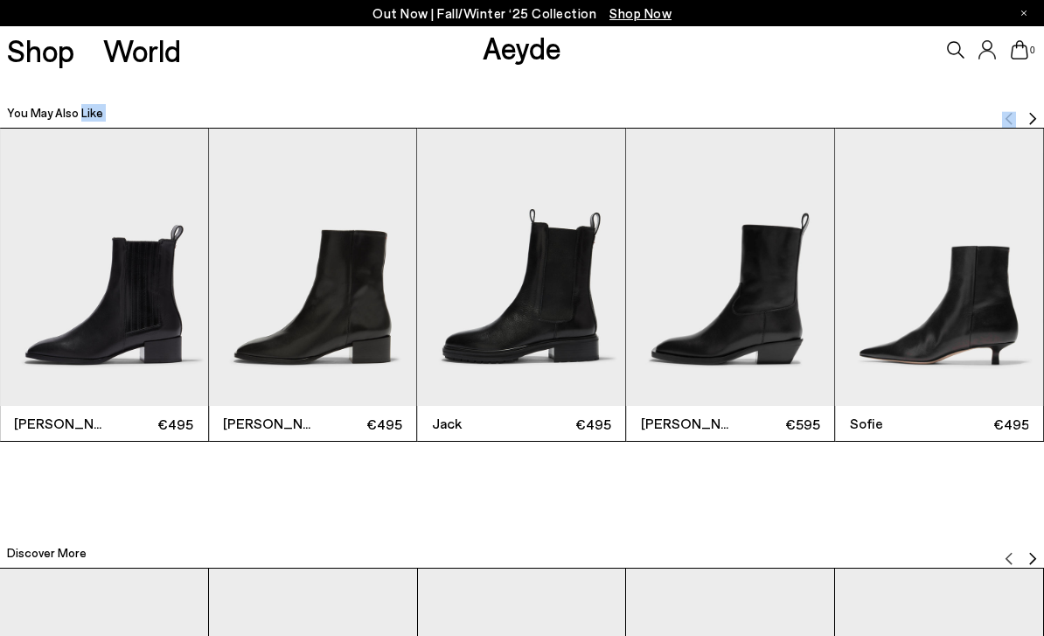
click at [1030, 118] on img "Next slide" at bounding box center [1032, 119] width 14 height 14
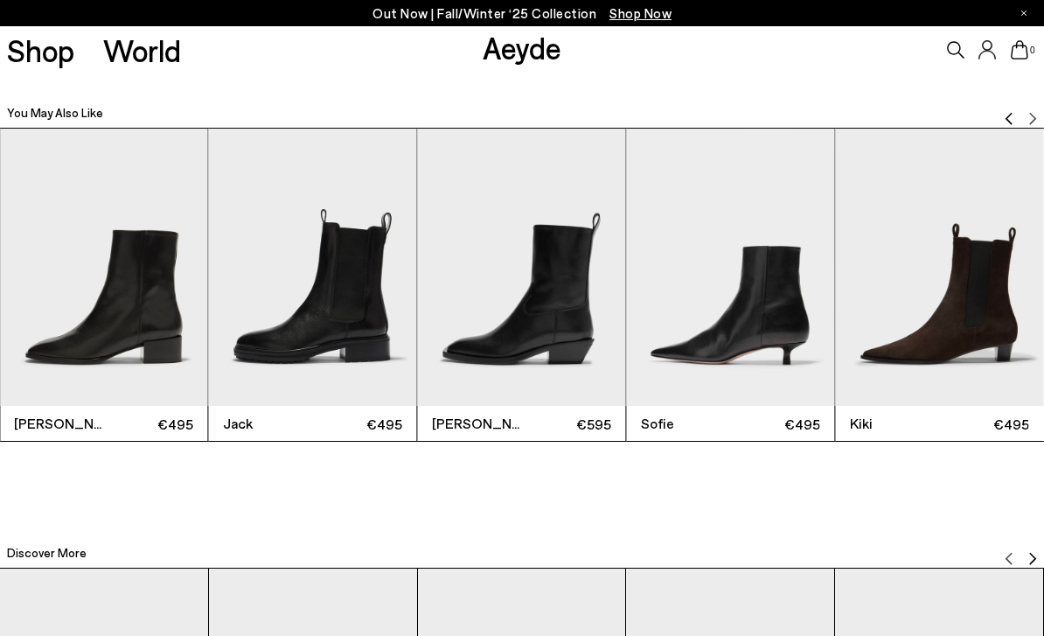
click at [509, 48] on link "Aeyde" at bounding box center [522, 47] width 79 height 37
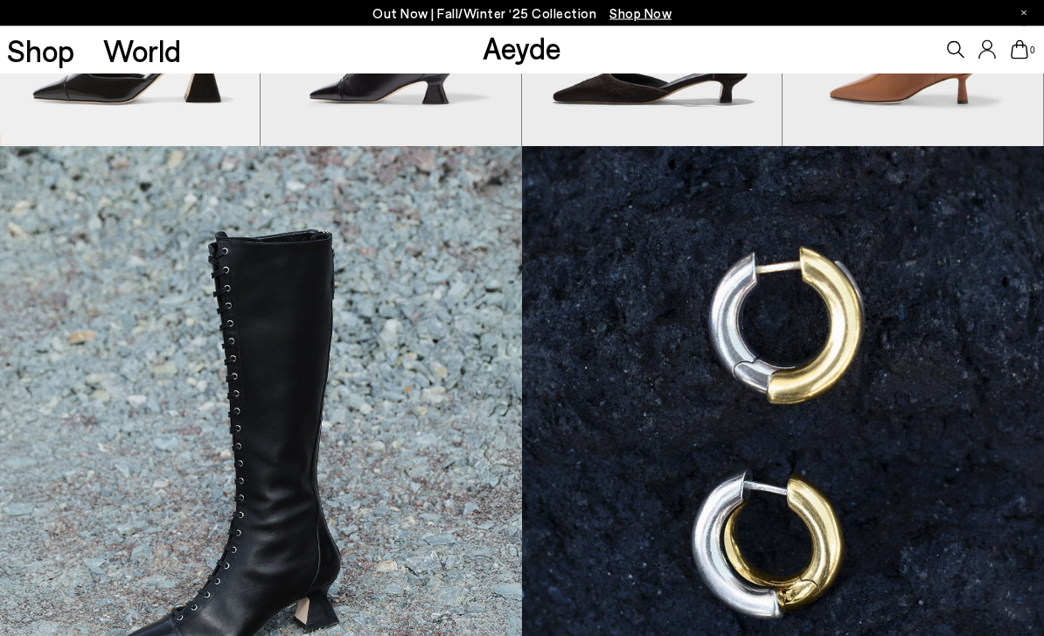
scroll to position [835, 0]
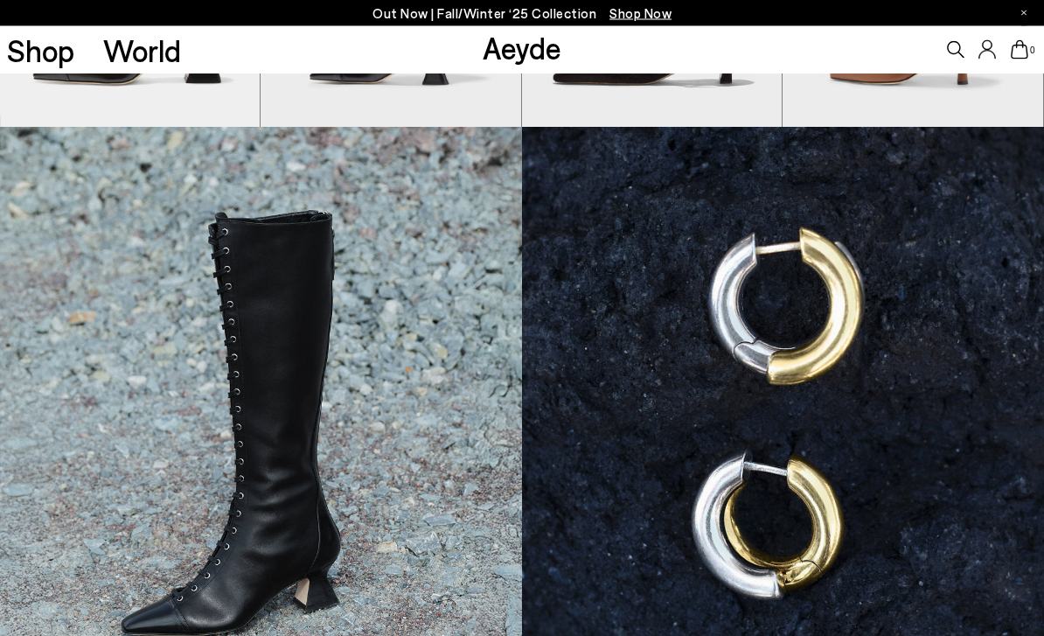
click at [741, 261] on img at bounding box center [783, 432] width 522 height 609
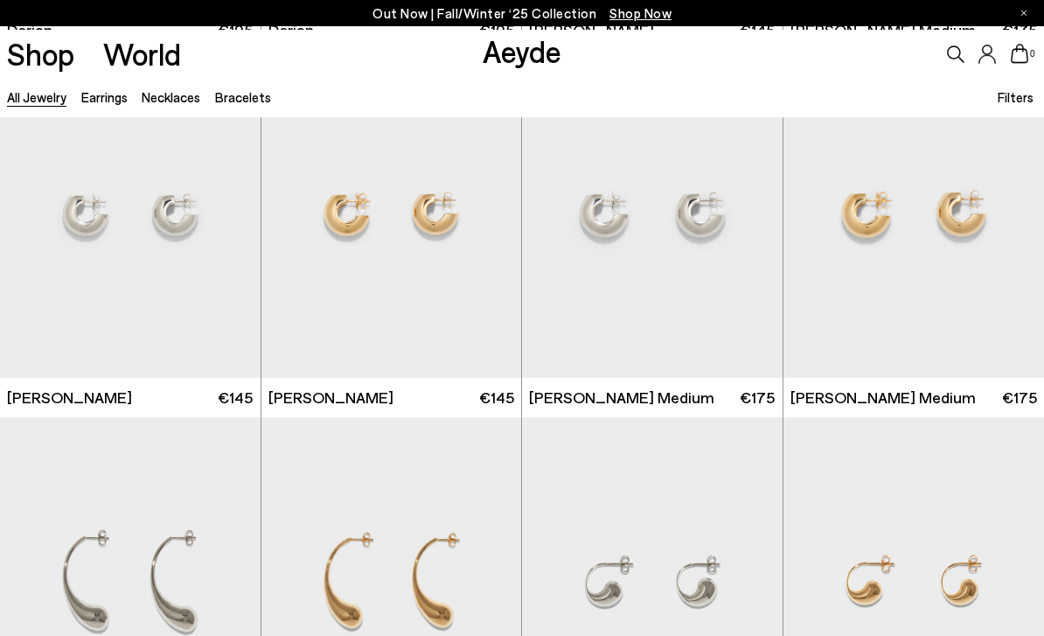
scroll to position [804, 0]
